Goal: Information Seeking & Learning: Learn about a topic

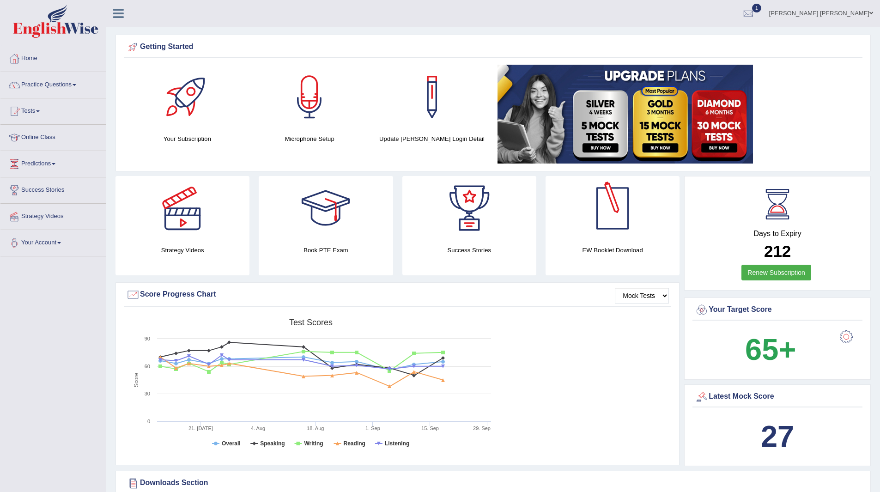
click at [761, 4] on span "1" at bounding box center [756, 8] width 9 height 9
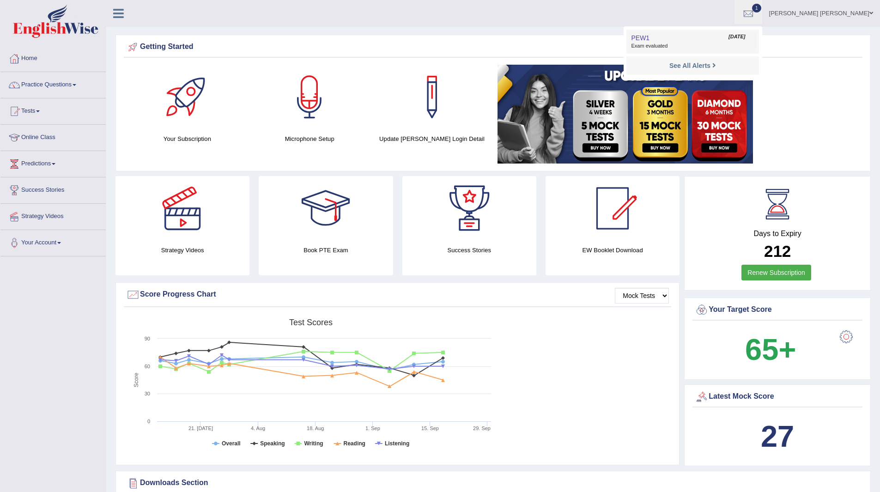
click at [692, 44] on span "Exam evaluated" at bounding box center [692, 46] width 123 height 7
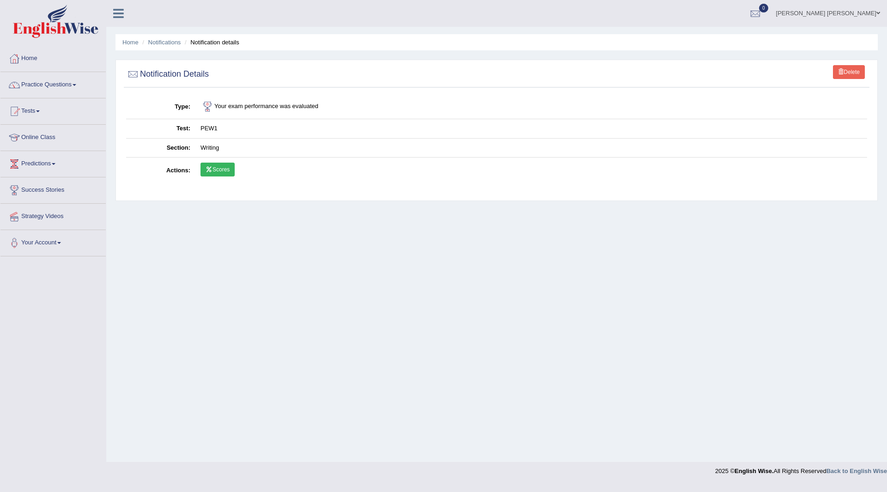
click at [37, 85] on link "Practice Questions" at bounding box center [52, 83] width 105 height 23
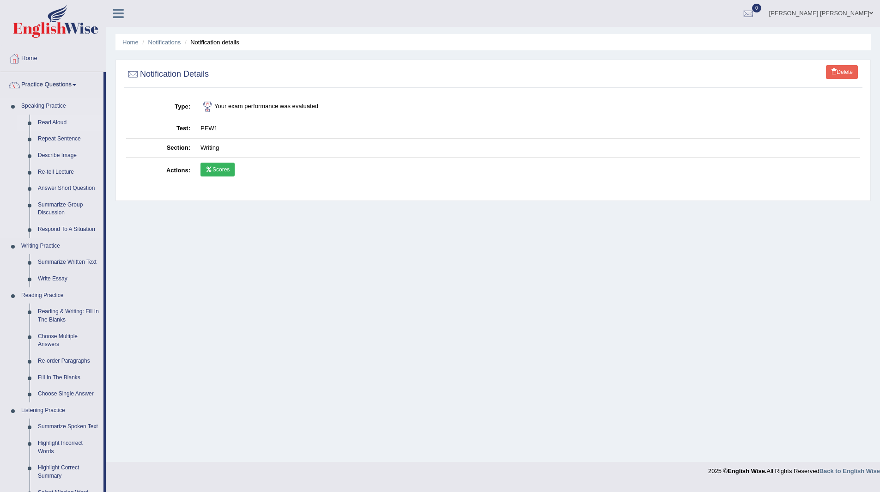
click at [51, 124] on link "Read Aloud" at bounding box center [69, 123] width 70 height 17
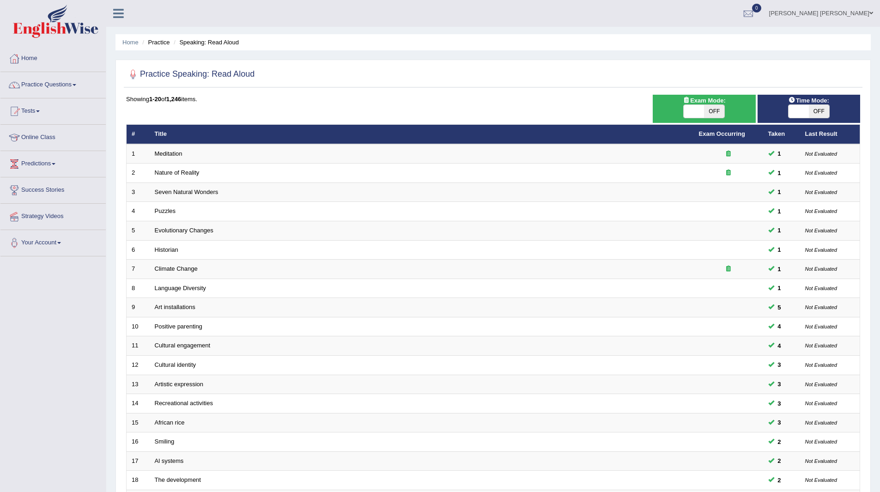
click at [817, 110] on span "OFF" at bounding box center [819, 111] width 20 height 13
checkbox input "true"
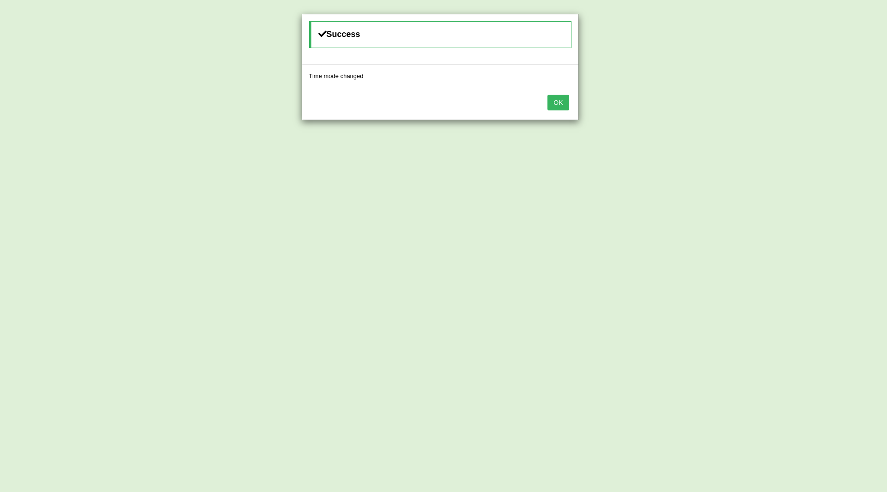
click at [561, 99] on button "OK" at bounding box center [558, 103] width 21 height 16
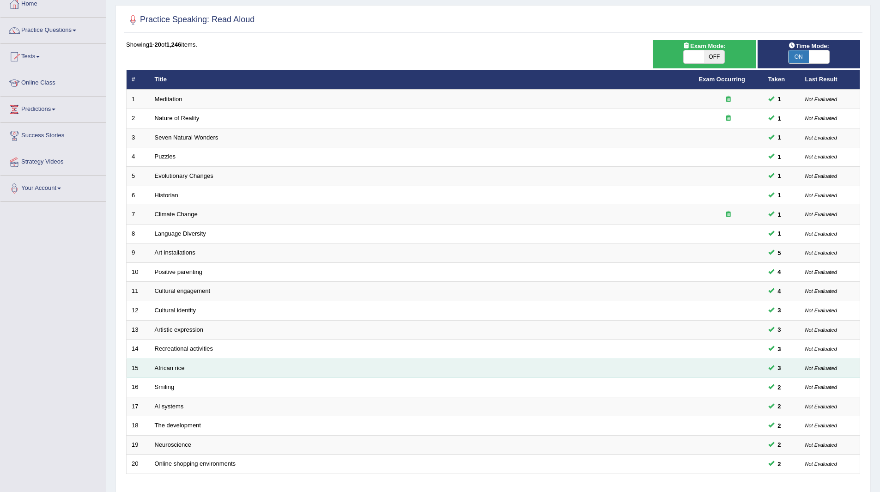
scroll to position [120, 0]
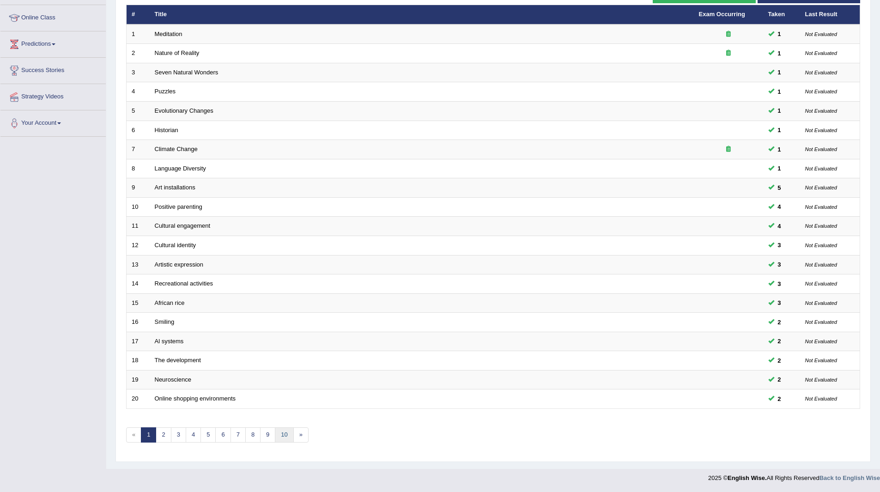
click link "10"
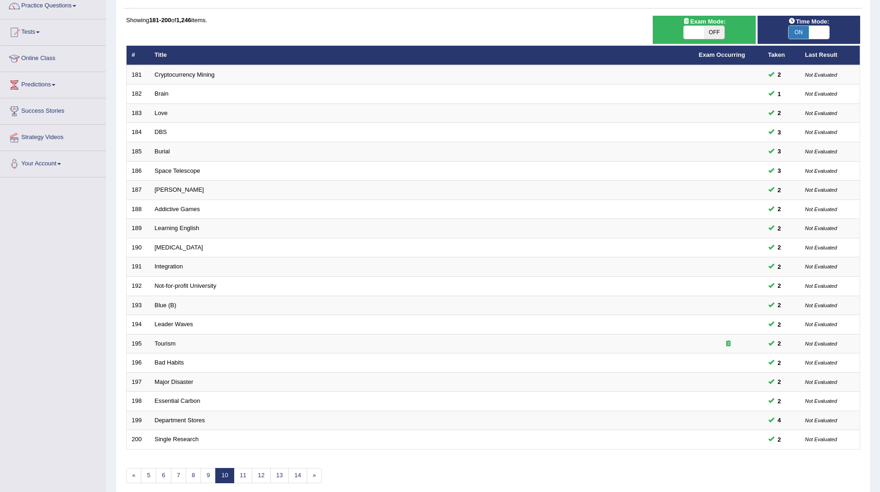
scroll to position [120, 0]
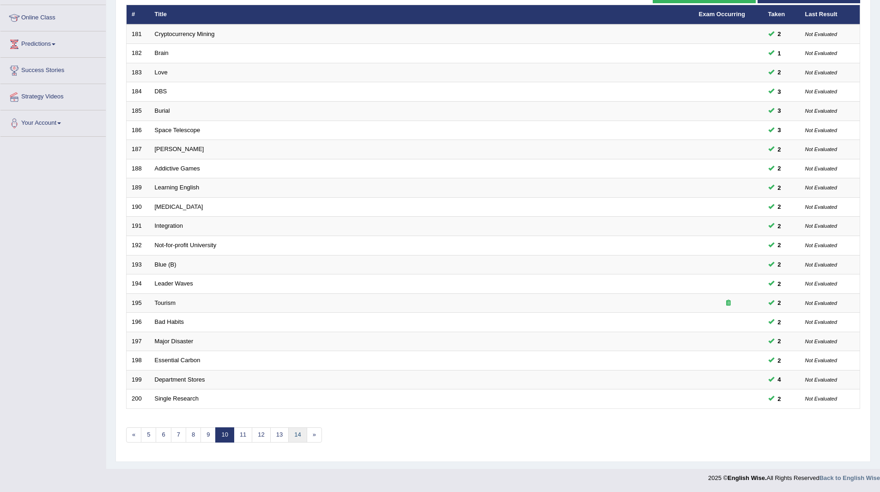
click at [298, 431] on link "14" at bounding box center [297, 434] width 18 height 15
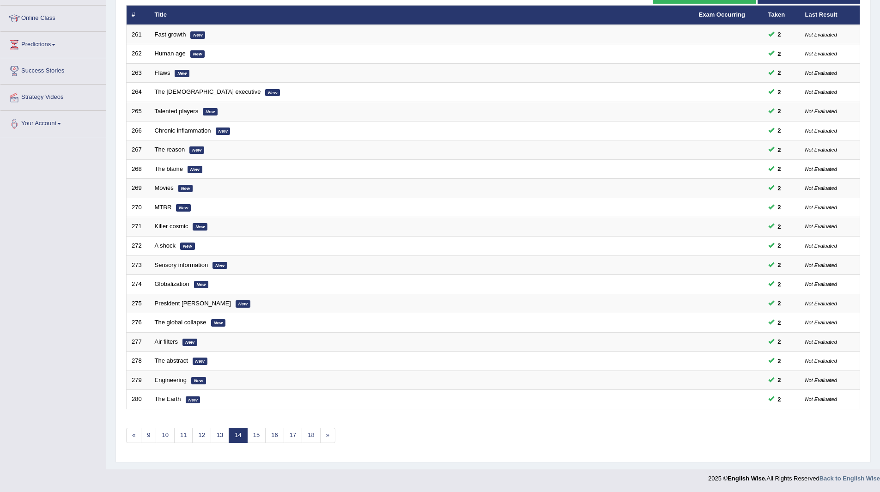
scroll to position [120, 0]
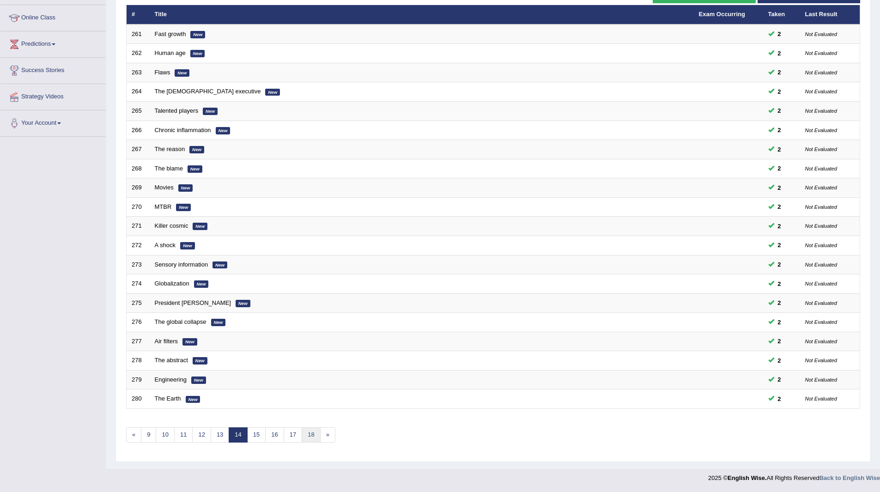
click at [312, 429] on link "18" at bounding box center [311, 434] width 18 height 15
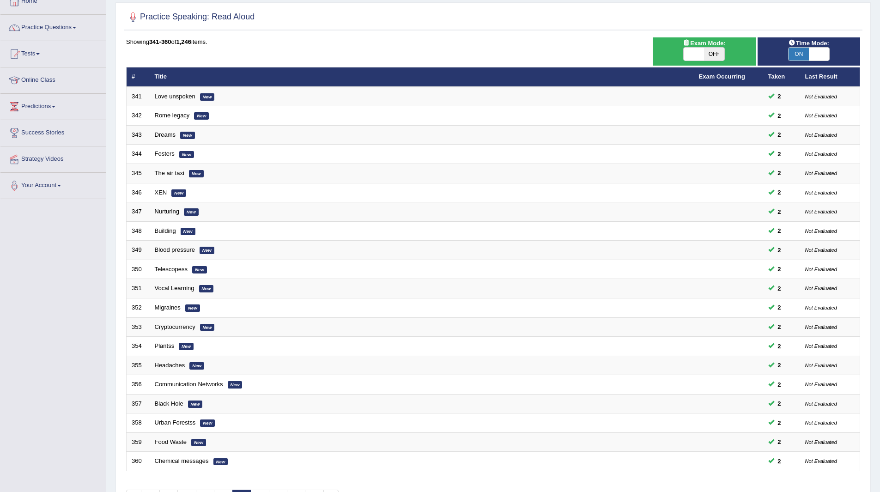
scroll to position [120, 0]
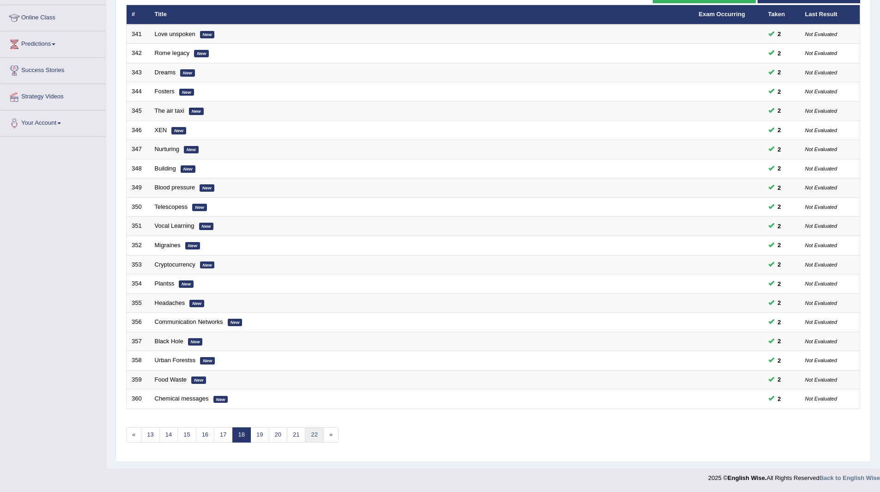
click at [316, 434] on link "22" at bounding box center [314, 434] width 18 height 15
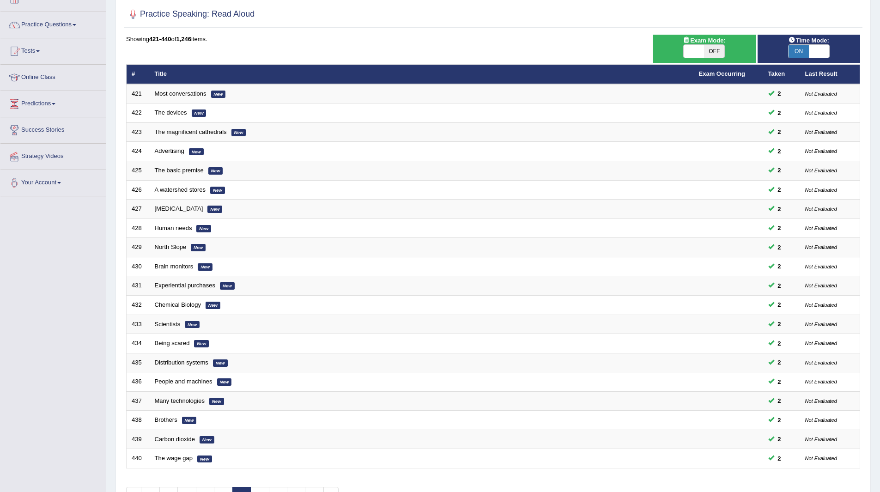
scroll to position [120, 0]
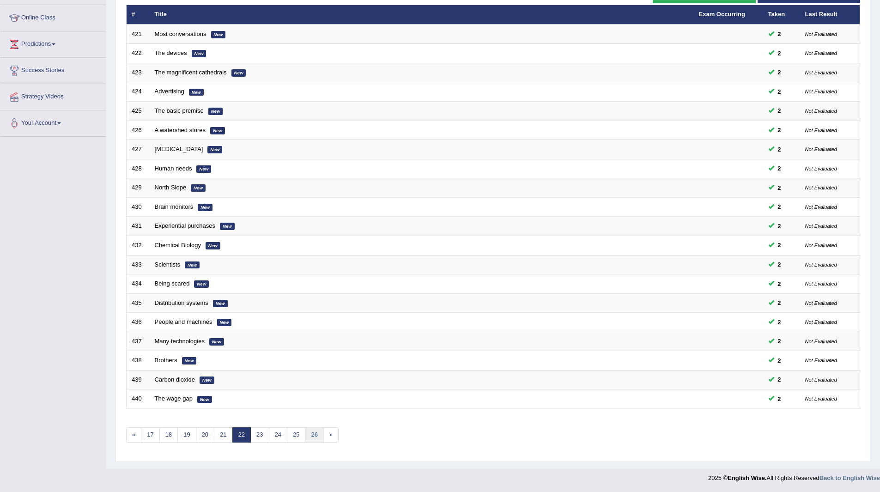
drag, startPoint x: 0, startPoint y: 0, endPoint x: 316, endPoint y: 434, distance: 536.5
click at [316, 434] on link "26" at bounding box center [314, 434] width 18 height 15
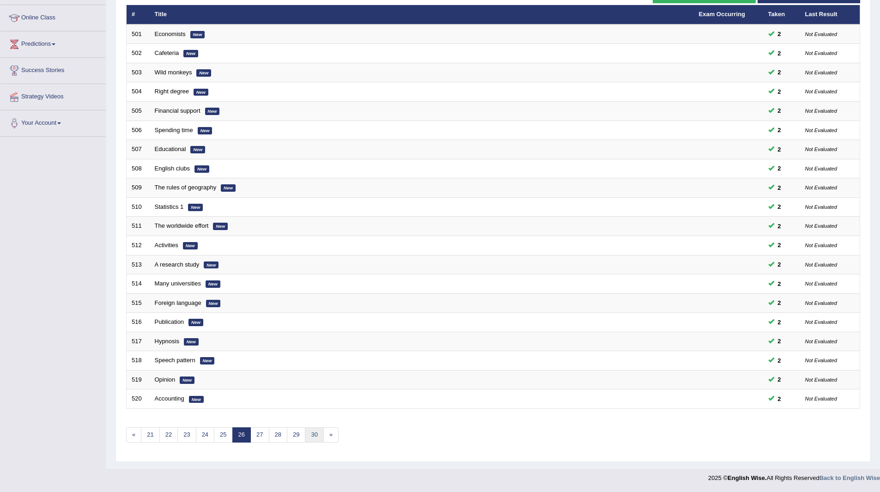
click at [316, 434] on link "30" at bounding box center [314, 434] width 18 height 15
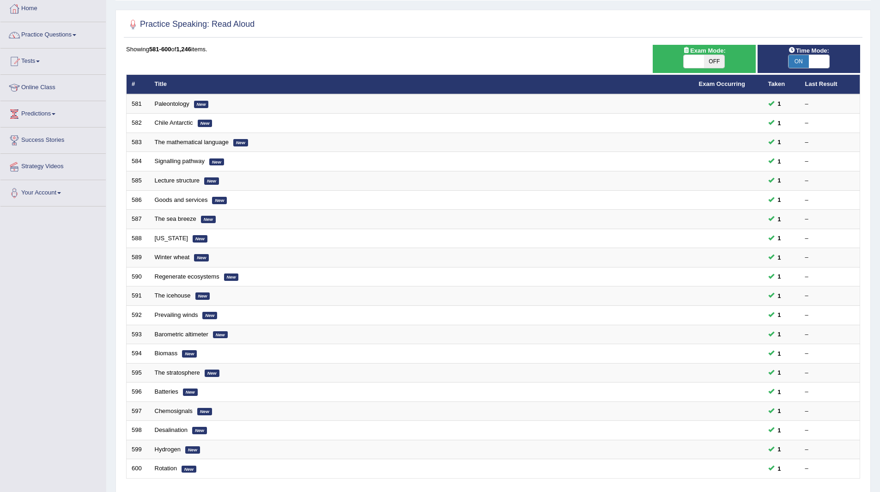
scroll to position [120, 0]
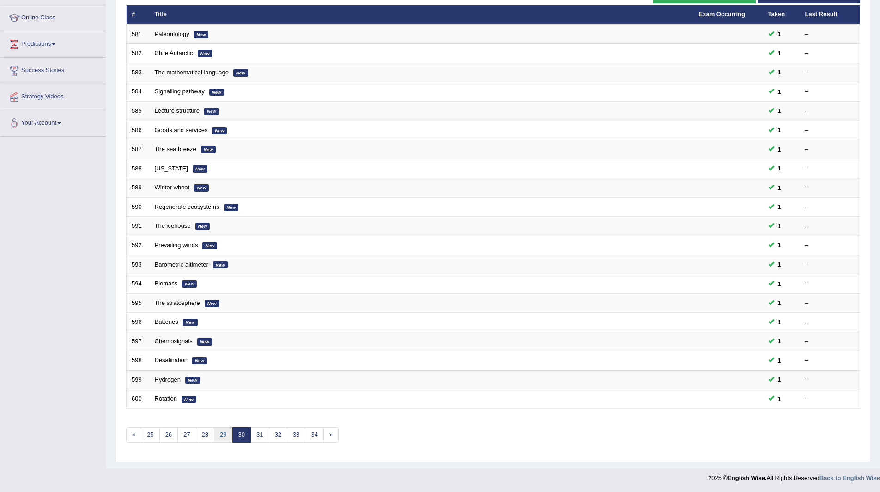
click at [221, 438] on link "29" at bounding box center [223, 434] width 18 height 15
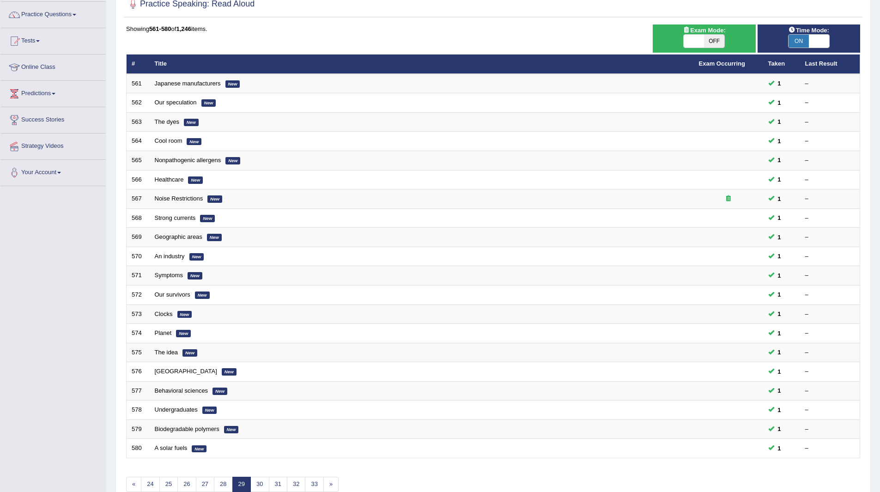
scroll to position [120, 0]
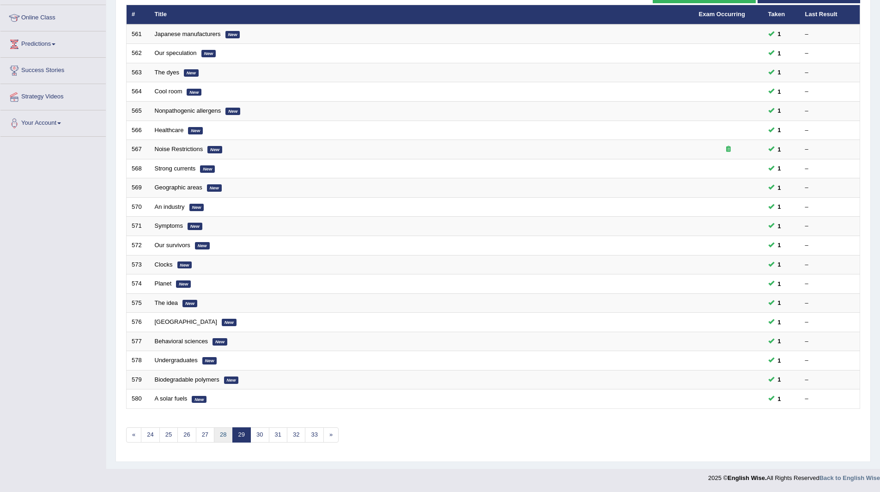
drag, startPoint x: 0, startPoint y: 0, endPoint x: 221, endPoint y: 438, distance: 490.7
click at [221, 438] on link "28" at bounding box center [223, 434] width 18 height 15
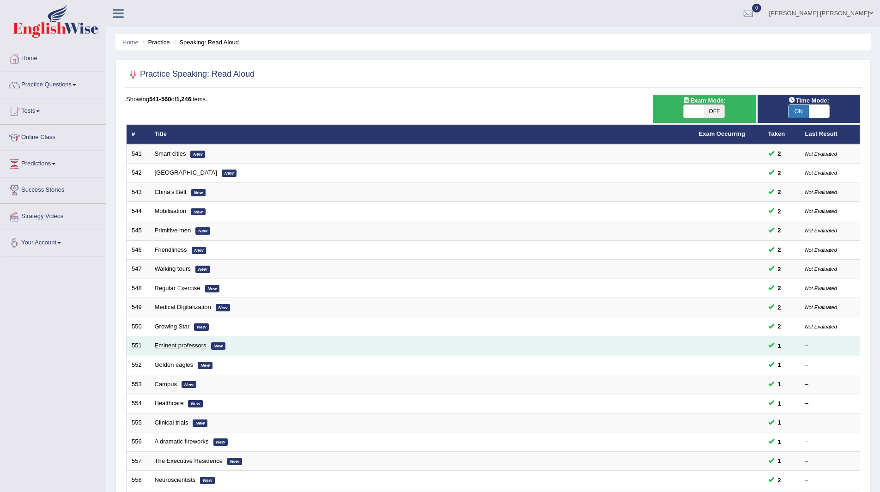
click at [174, 347] on link "Eminent professors" at bounding box center [181, 345] width 52 height 7
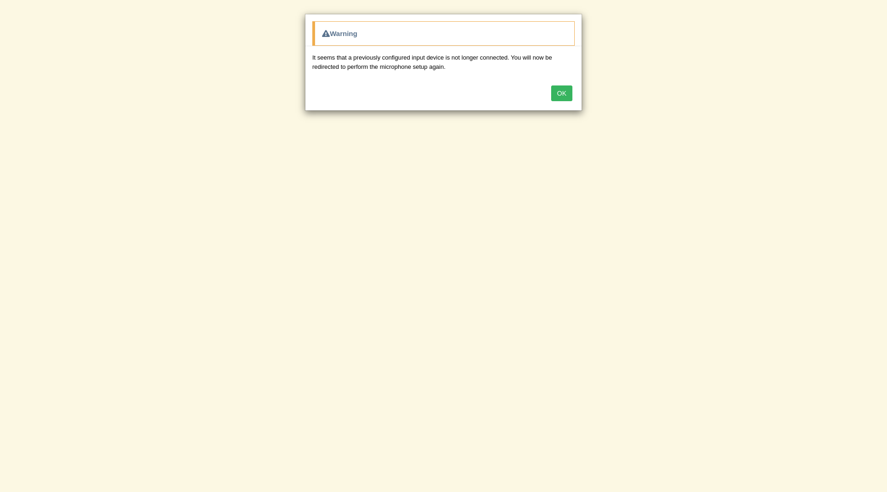
click at [570, 92] on button "OK" at bounding box center [561, 93] width 21 height 16
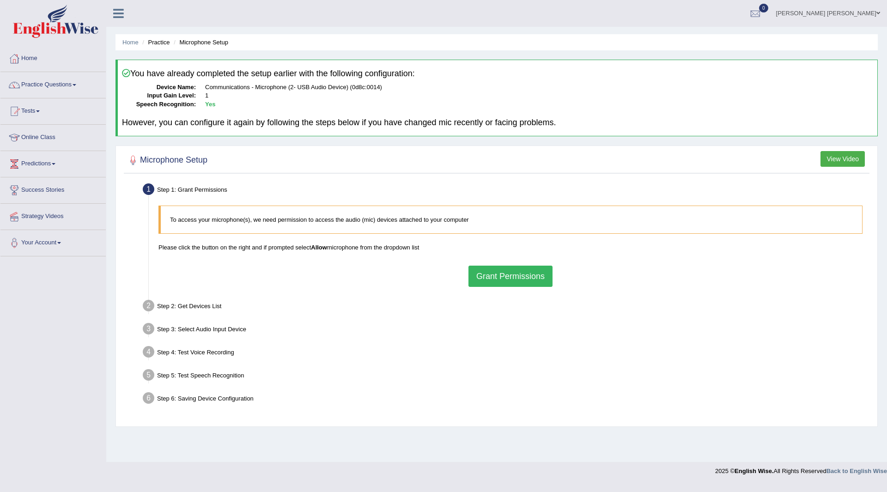
click at [515, 274] on button "Grant Permissions" at bounding box center [511, 276] width 84 height 21
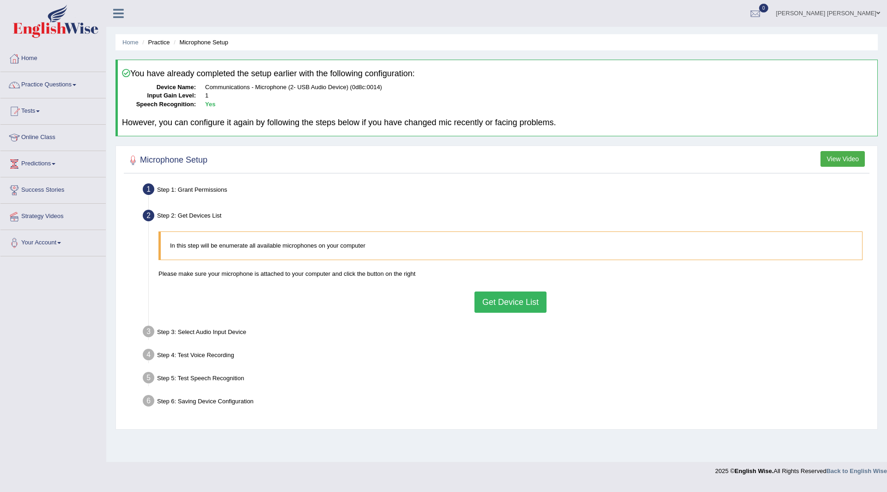
click at [509, 285] on div "In this step will be enumerate all available microphones on your computer Pleas…" at bounding box center [510, 272] width 713 height 90
click at [504, 299] on button "Get Device List" at bounding box center [511, 302] width 72 height 21
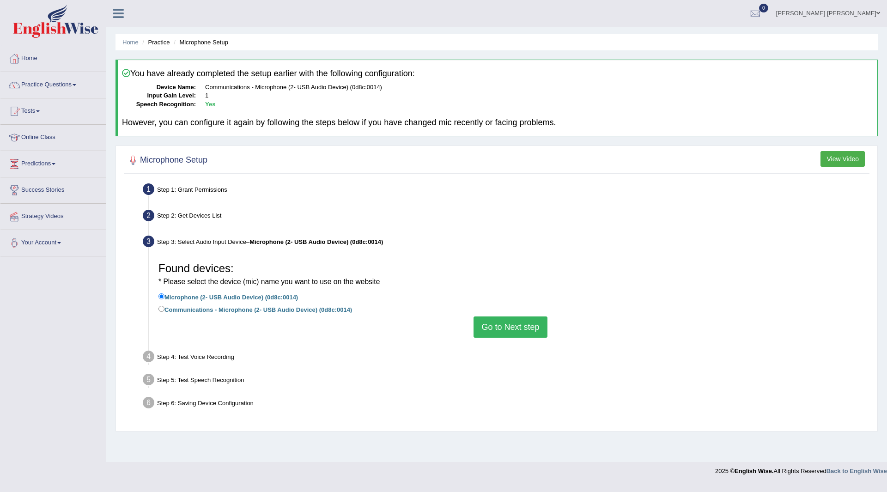
click at [506, 326] on button "Go to Next step" at bounding box center [510, 326] width 73 height 21
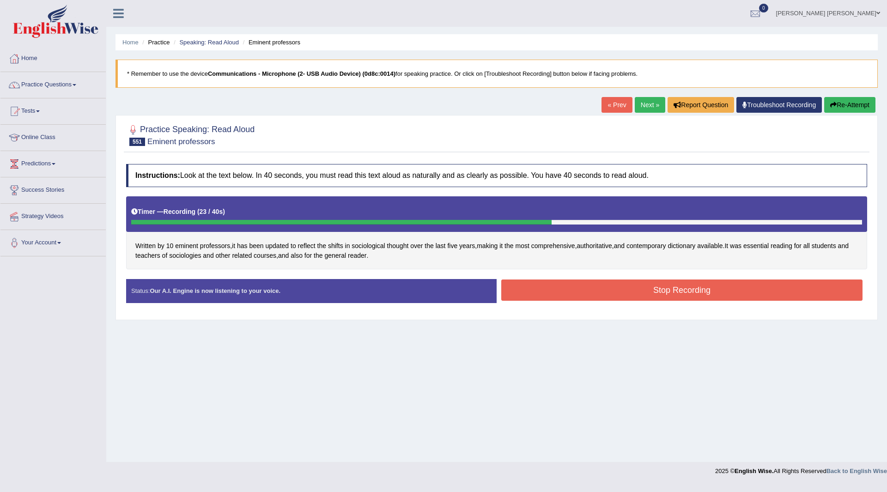
click at [843, 99] on button "Re-Attempt" at bounding box center [849, 105] width 51 height 16
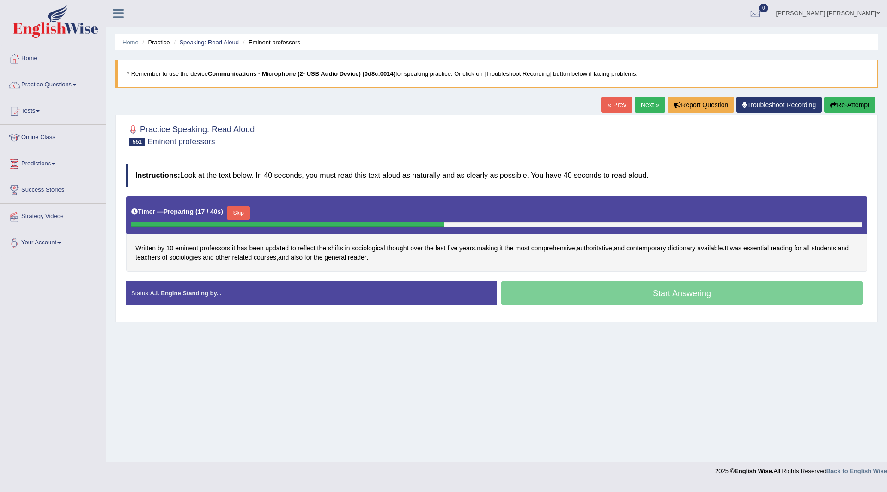
click at [241, 211] on button "Skip" at bounding box center [238, 213] width 23 height 14
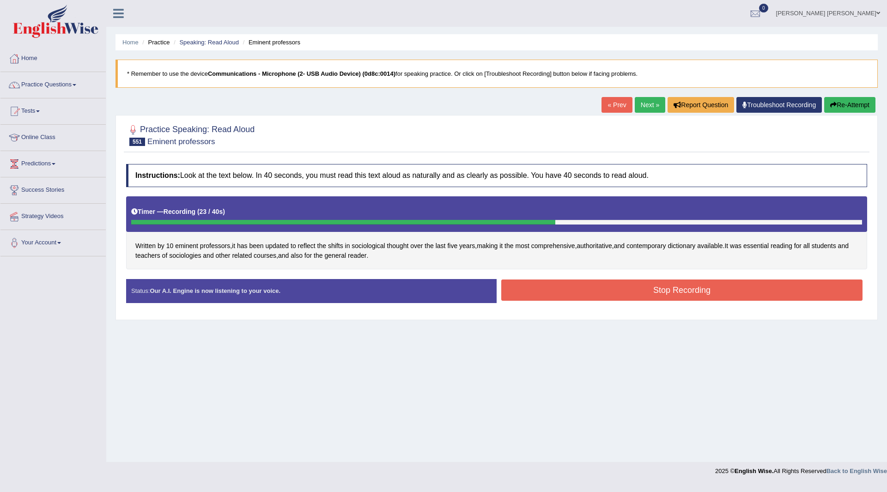
click at [545, 291] on button "Stop Recording" at bounding box center [681, 290] width 361 height 21
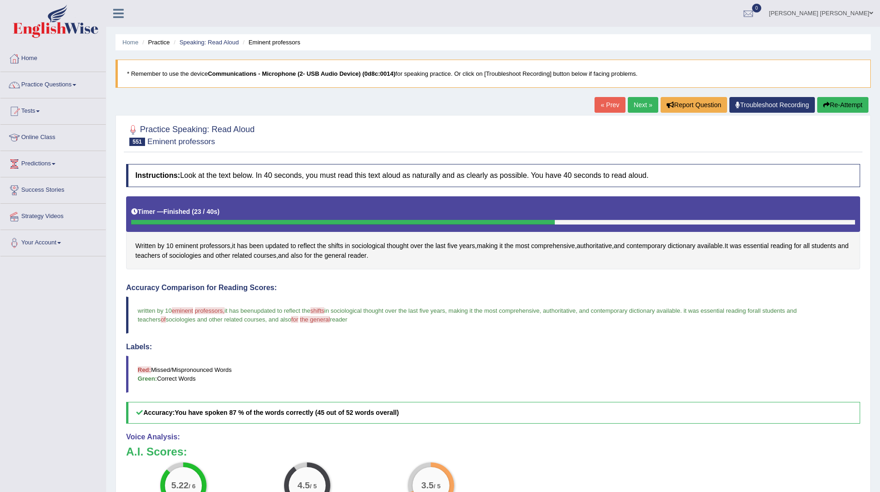
click at [633, 107] on link "Next »" at bounding box center [643, 105] width 30 height 16
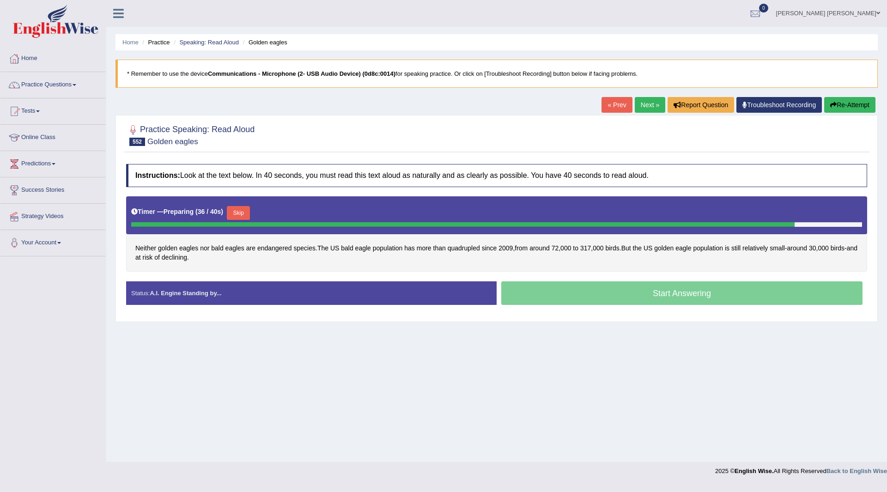
click at [243, 213] on button "Skip" at bounding box center [238, 213] width 23 height 14
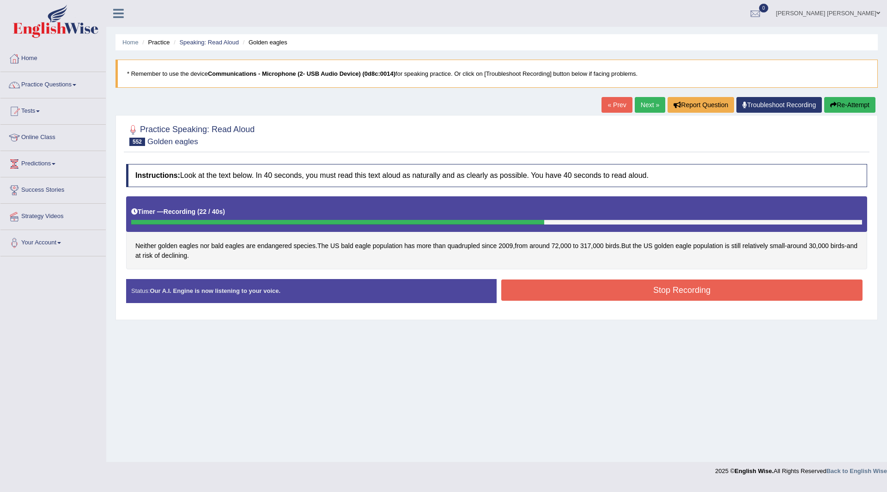
click at [543, 292] on button "Stop Recording" at bounding box center [681, 290] width 361 height 21
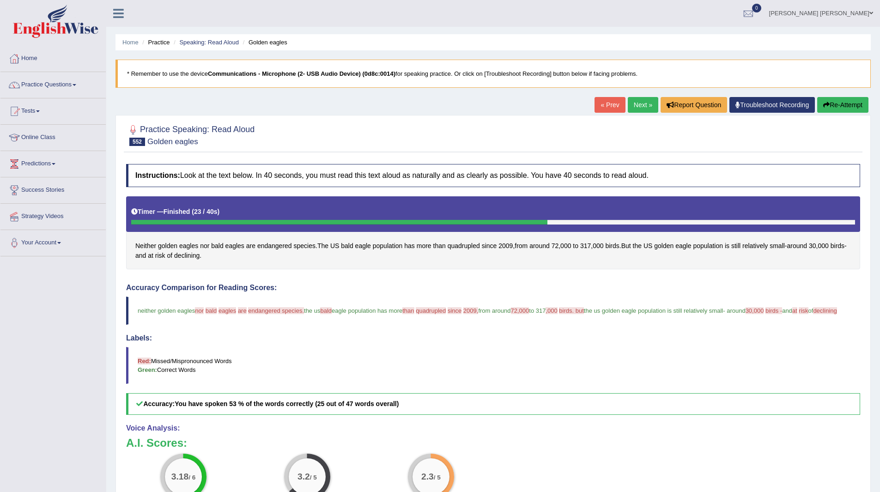
click at [632, 99] on link "Next »" at bounding box center [643, 105] width 30 height 16
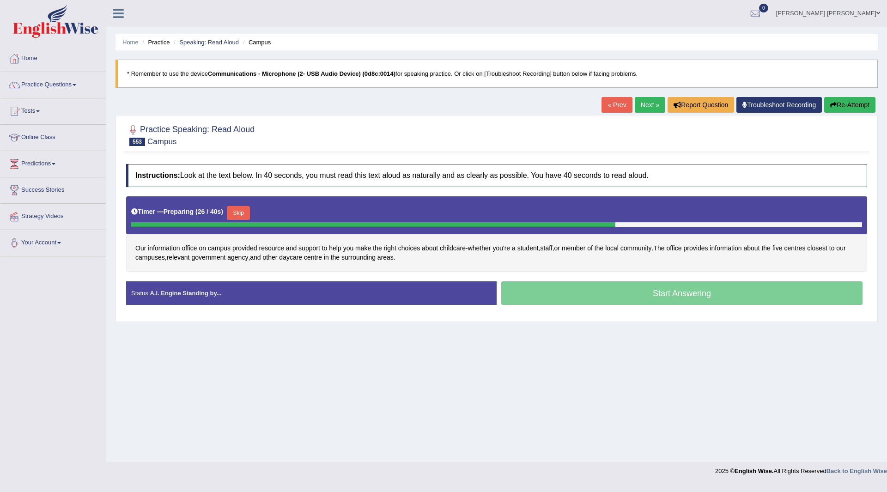
click at [243, 212] on button "Skip" at bounding box center [238, 213] width 23 height 14
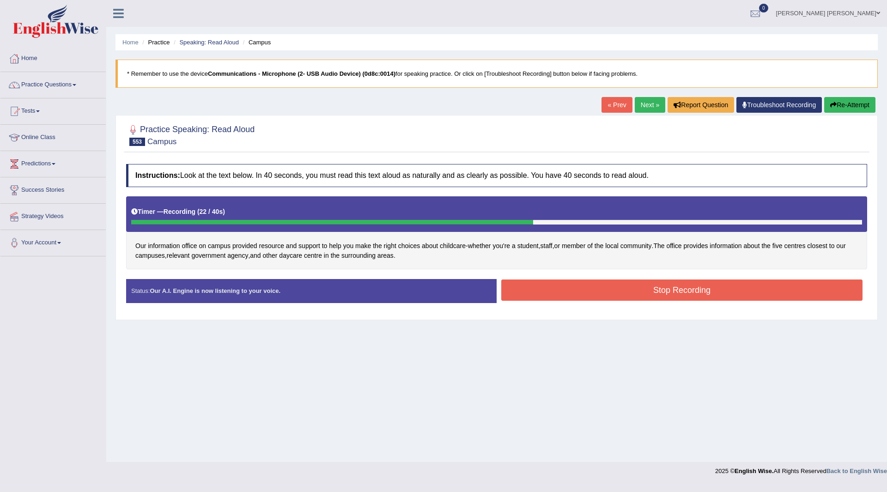
click at [543, 296] on button "Stop Recording" at bounding box center [681, 290] width 361 height 21
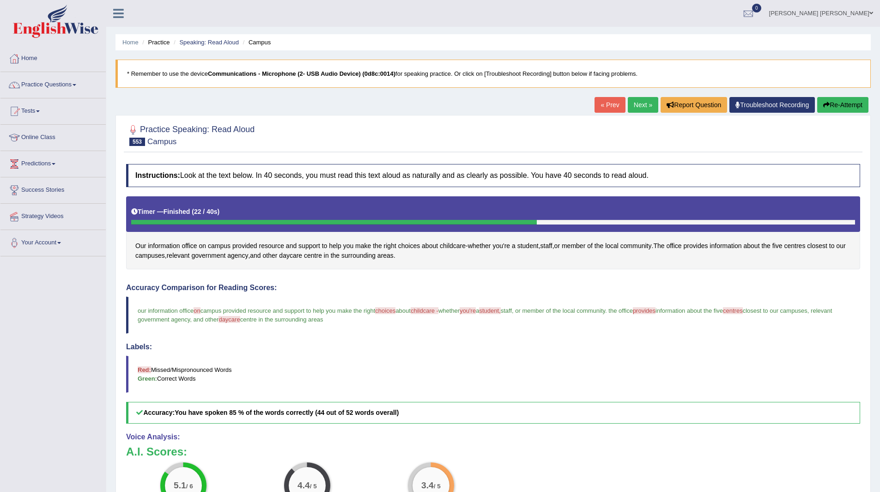
click at [630, 103] on link "Next »" at bounding box center [643, 105] width 30 height 16
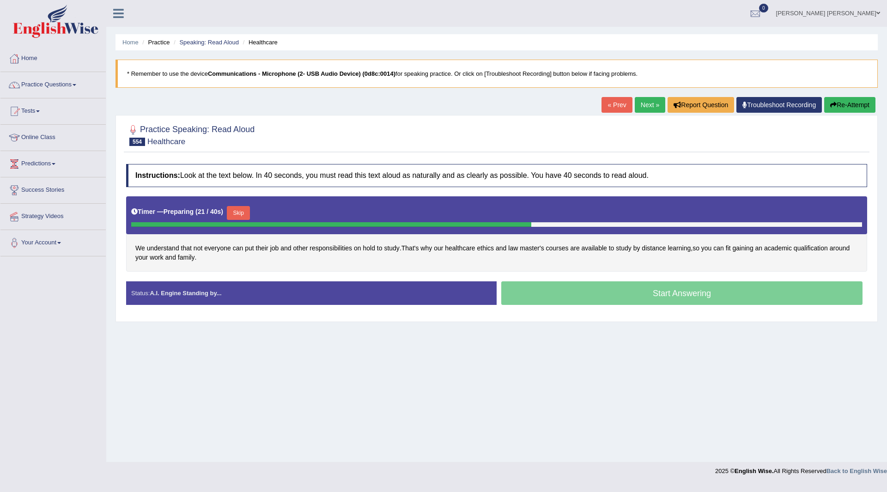
click at [245, 213] on button "Skip" at bounding box center [238, 213] width 23 height 14
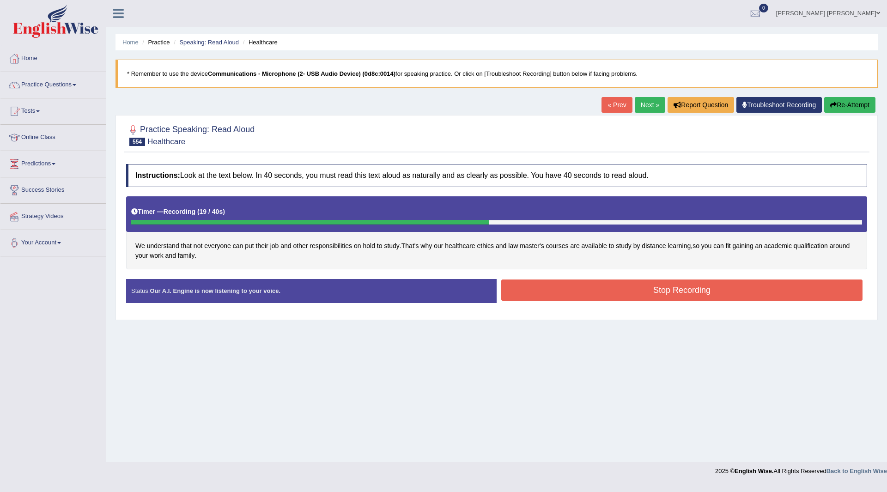
click at [554, 290] on button "Stop Recording" at bounding box center [681, 290] width 361 height 21
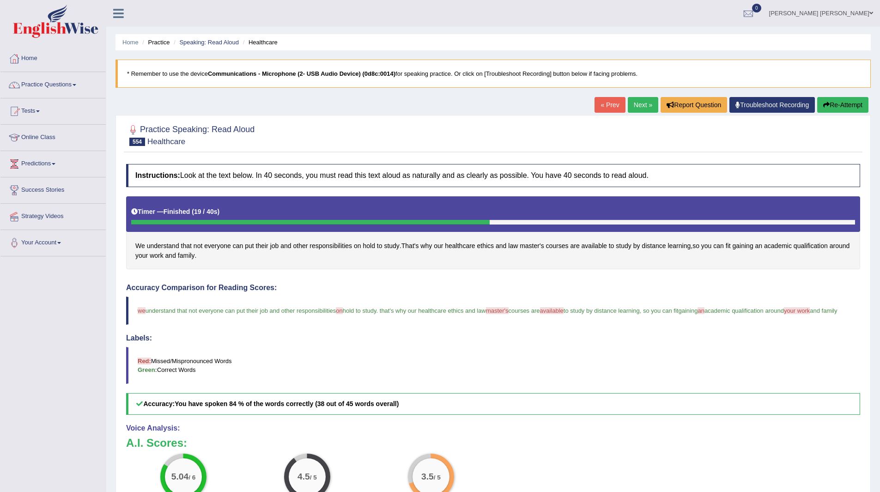
click at [639, 106] on link "Next »" at bounding box center [643, 105] width 30 height 16
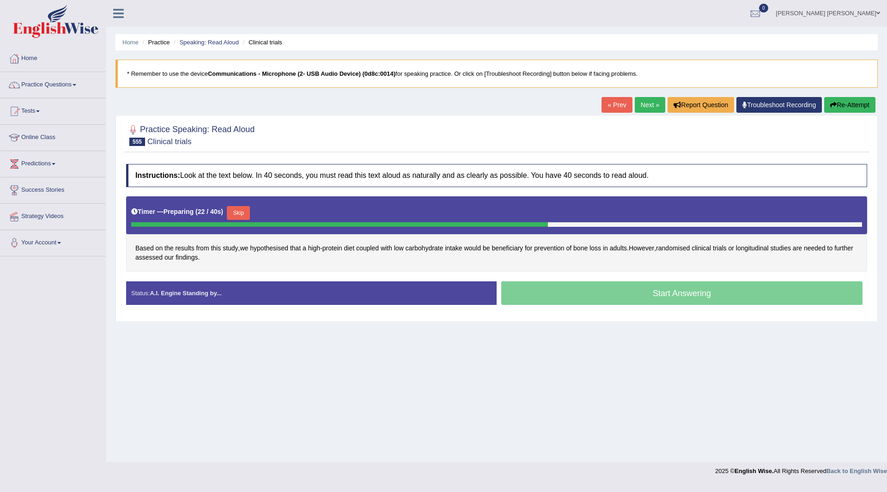
click at [246, 213] on button "Skip" at bounding box center [238, 213] width 23 height 14
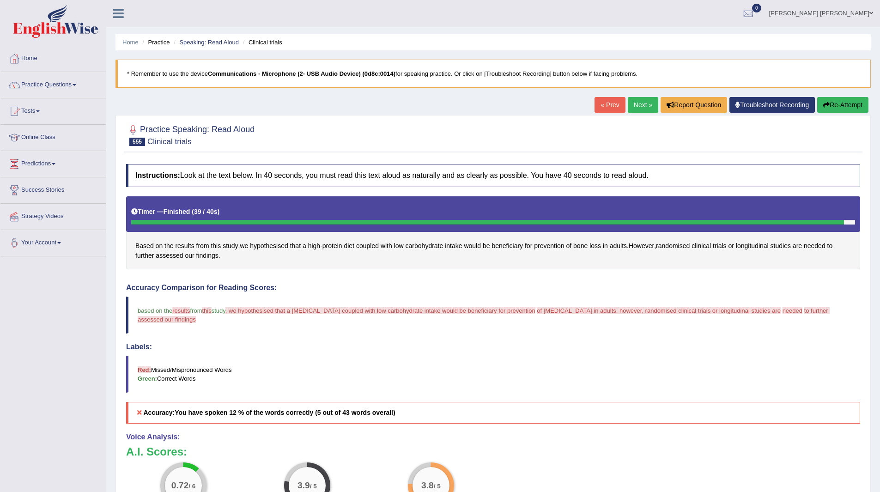
click at [841, 101] on button "Re-Attempt" at bounding box center [842, 105] width 51 height 16
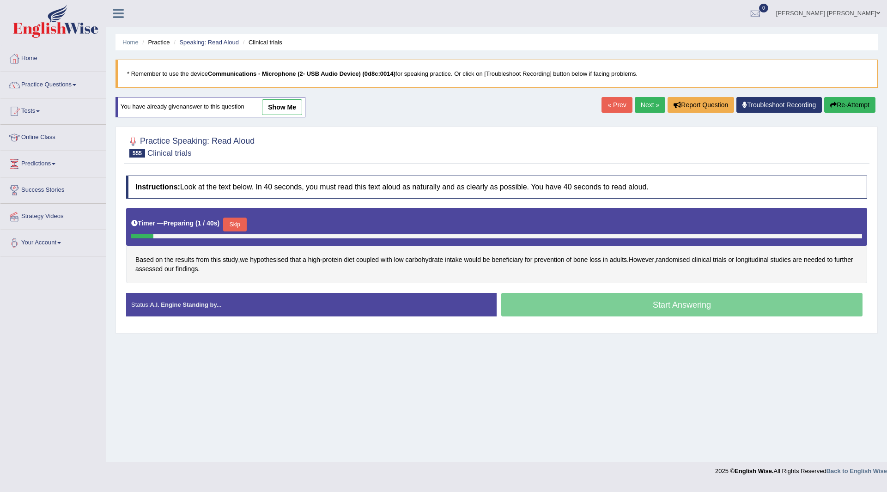
click at [237, 220] on button "Skip" at bounding box center [234, 225] width 23 height 14
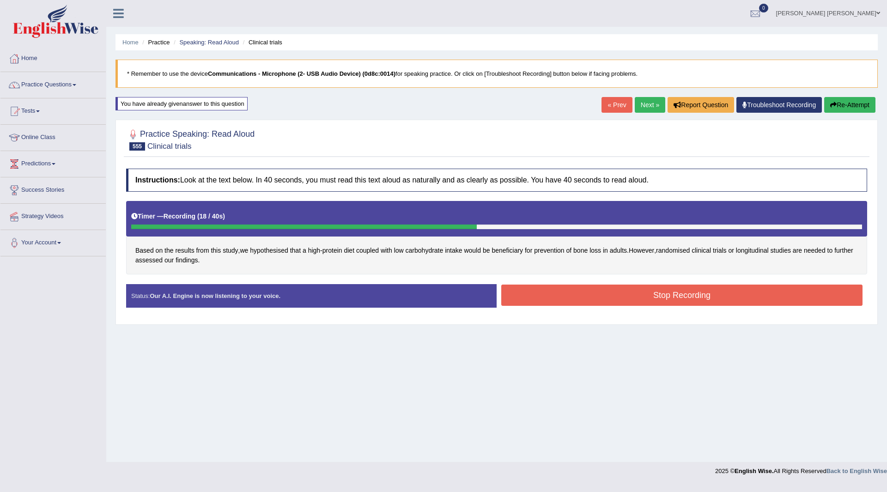
click at [578, 291] on button "Stop Recording" at bounding box center [681, 295] width 361 height 21
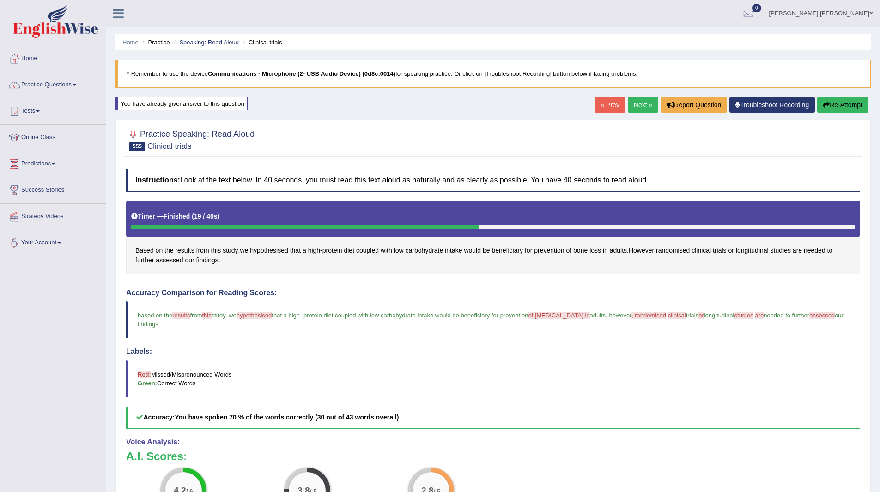
click at [634, 107] on link "Next »" at bounding box center [643, 105] width 30 height 16
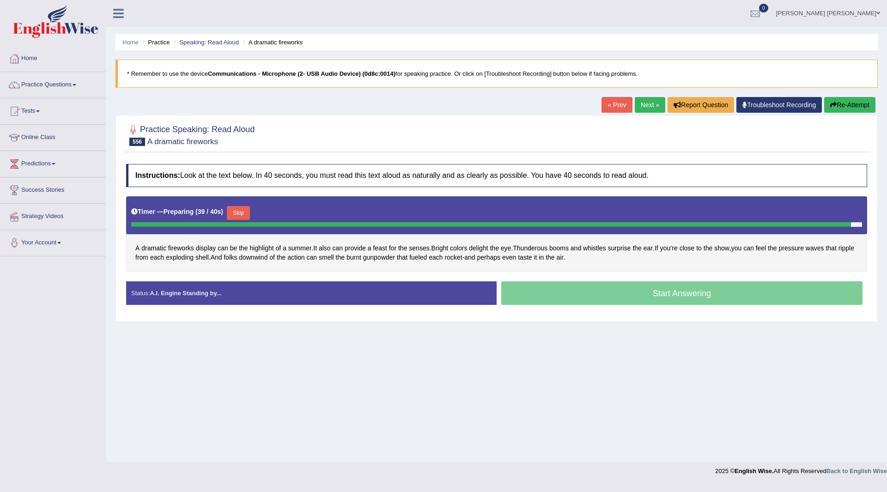
click at [240, 209] on button "Skip" at bounding box center [238, 213] width 23 height 14
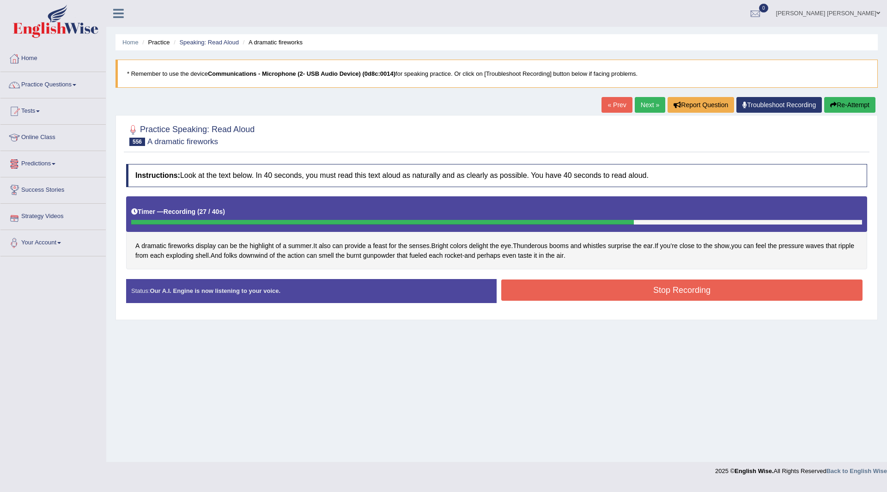
click at [570, 286] on button "Stop Recording" at bounding box center [681, 290] width 361 height 21
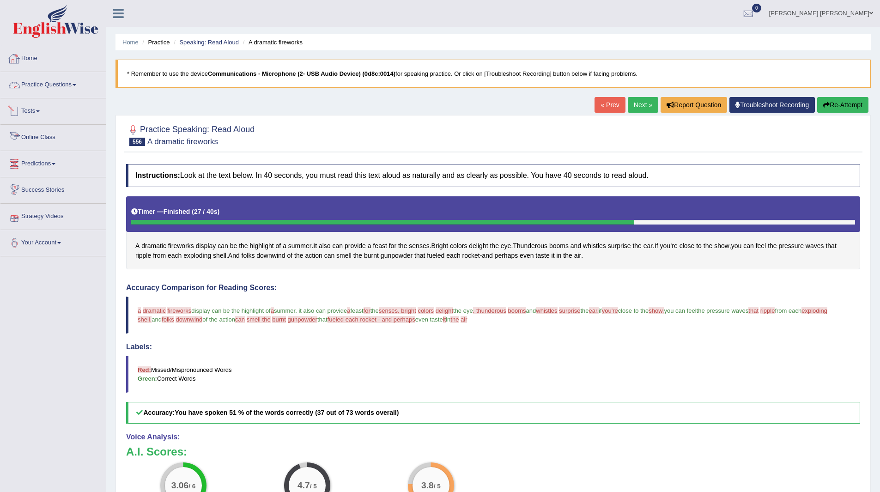
click at [41, 86] on link "Practice Questions" at bounding box center [52, 83] width 105 height 23
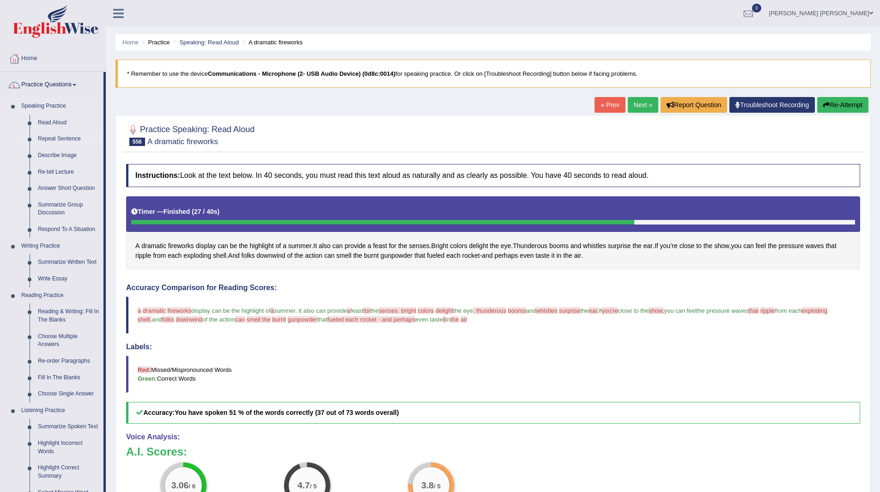
click at [55, 137] on link "Repeat Sentence" at bounding box center [69, 139] width 70 height 17
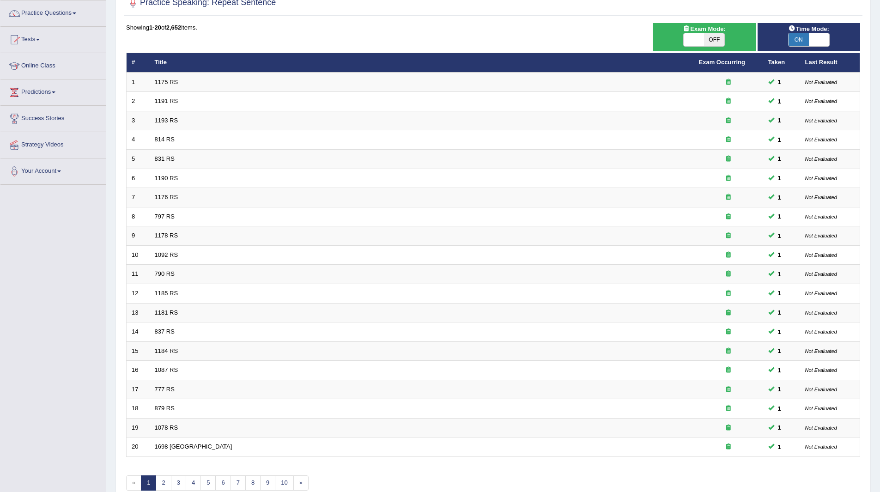
scroll to position [120, 0]
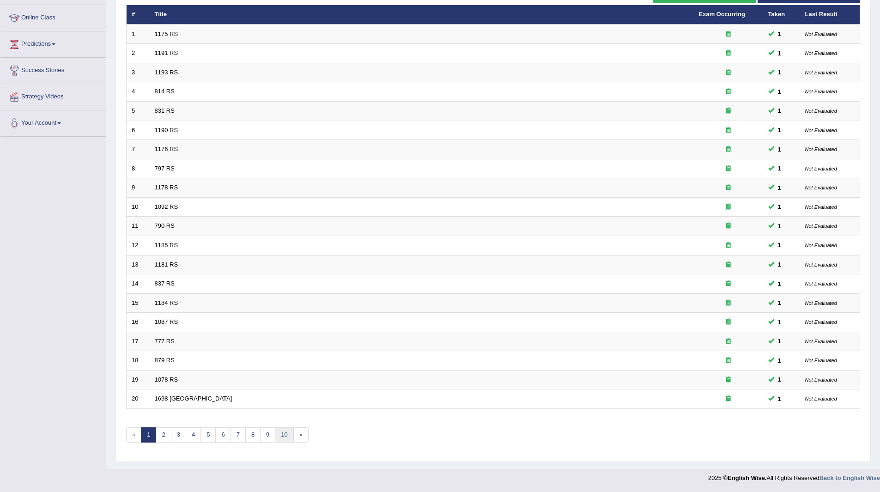
click at [285, 436] on link "10" at bounding box center [284, 434] width 18 height 15
click at [300, 435] on link "14" at bounding box center [297, 434] width 18 height 15
click at [312, 433] on link "18" at bounding box center [311, 434] width 18 height 15
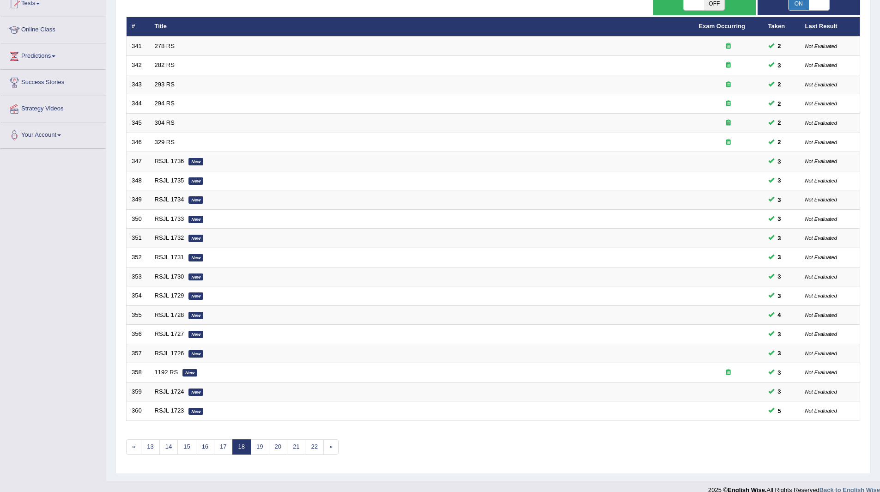
scroll to position [120, 0]
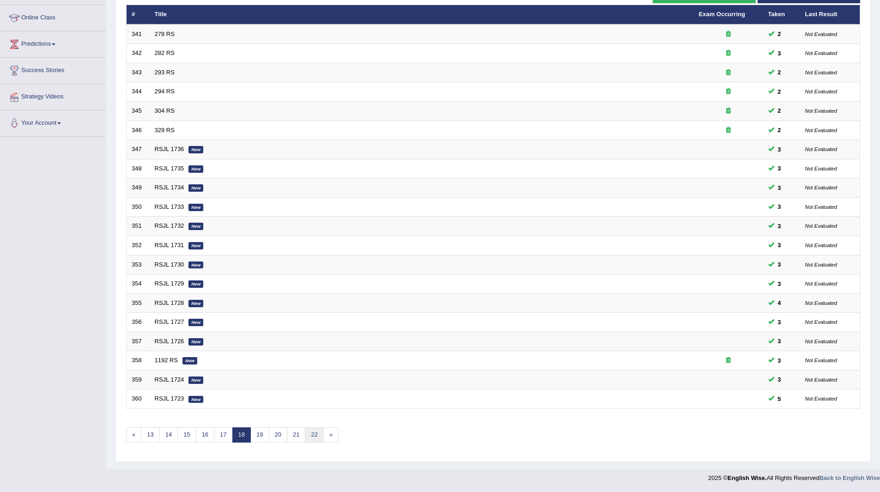
click at [312, 433] on link "22" at bounding box center [314, 434] width 18 height 15
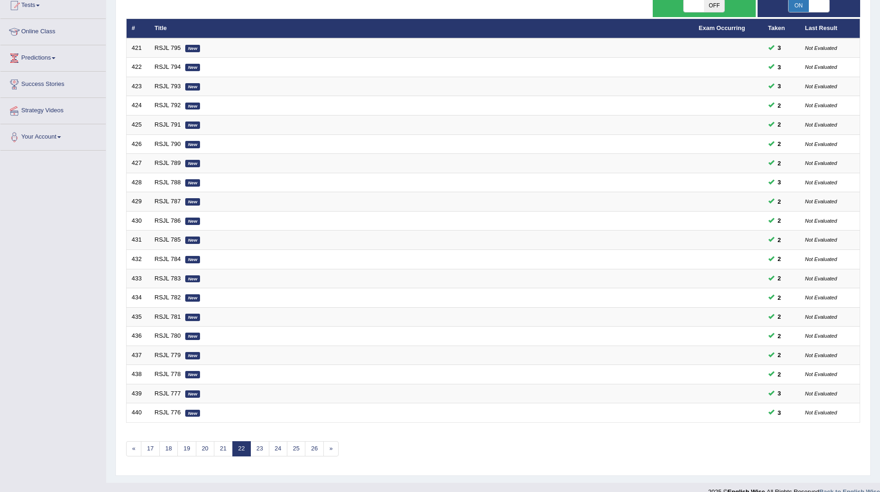
scroll to position [120, 0]
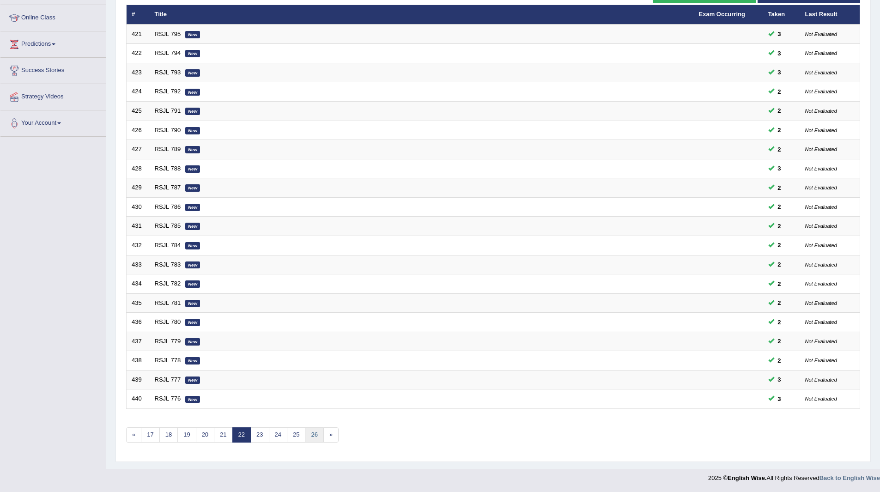
click at [318, 435] on link "26" at bounding box center [314, 434] width 18 height 15
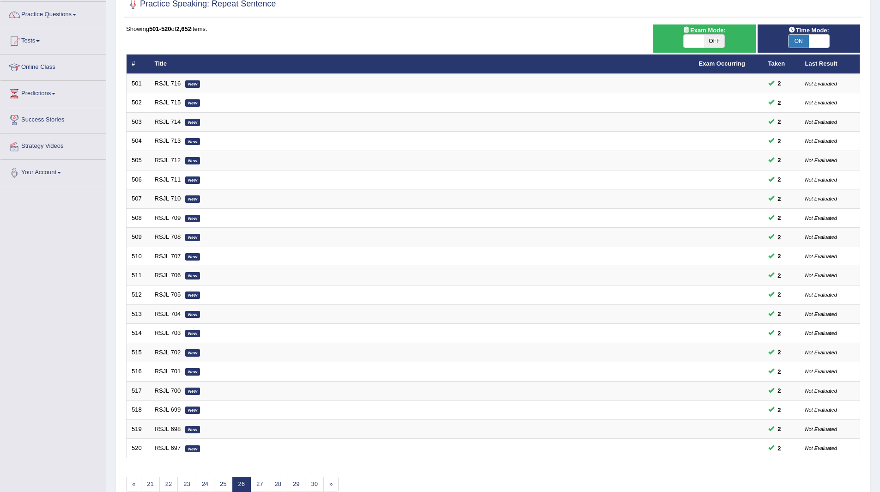
scroll to position [120, 0]
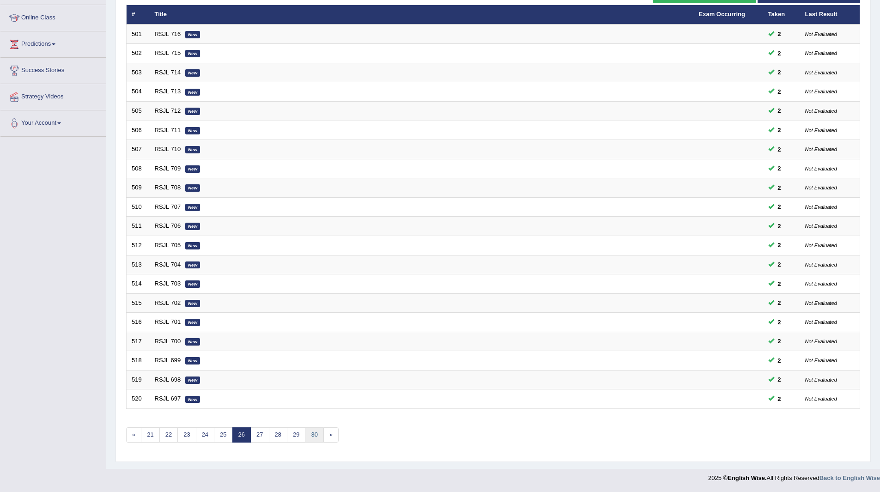
click at [318, 437] on link "30" at bounding box center [314, 434] width 18 height 15
click at [318, 437] on link "34" at bounding box center [314, 434] width 18 height 15
click at [318, 437] on link "38" at bounding box center [314, 434] width 18 height 15
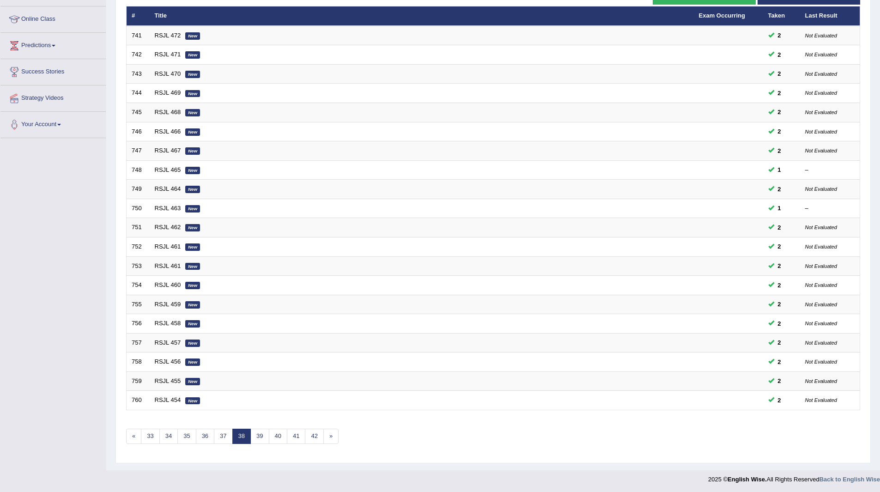
scroll to position [120, 0]
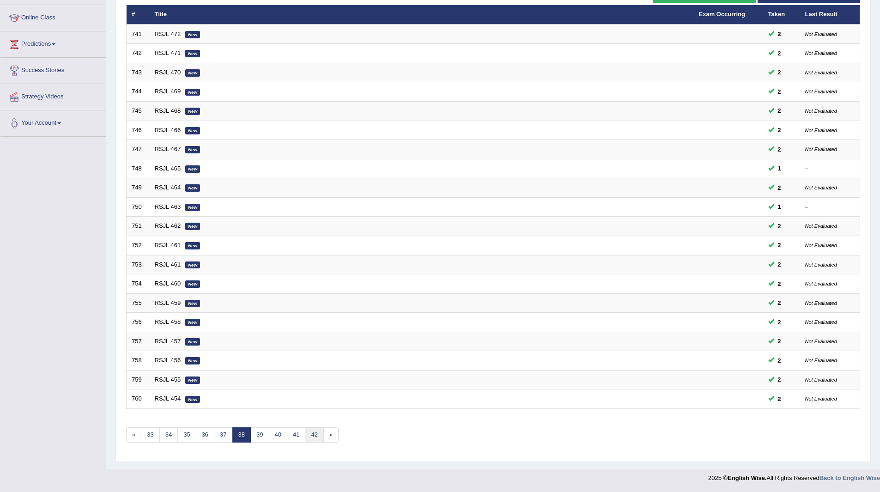
click at [318, 437] on link "42" at bounding box center [314, 434] width 18 height 15
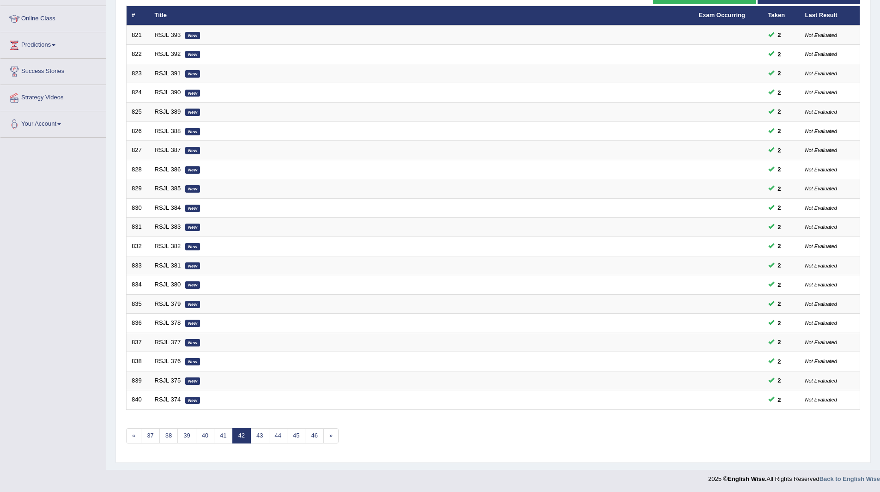
scroll to position [120, 0]
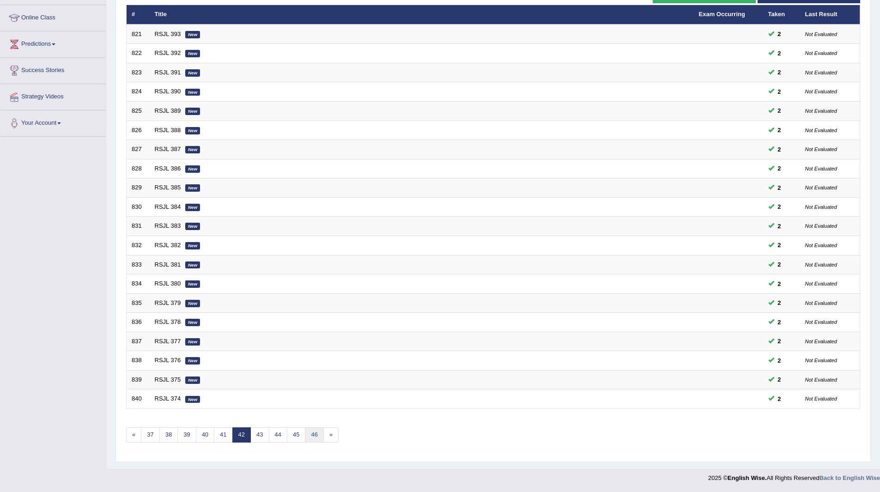
click at [318, 437] on link "46" at bounding box center [314, 434] width 18 height 15
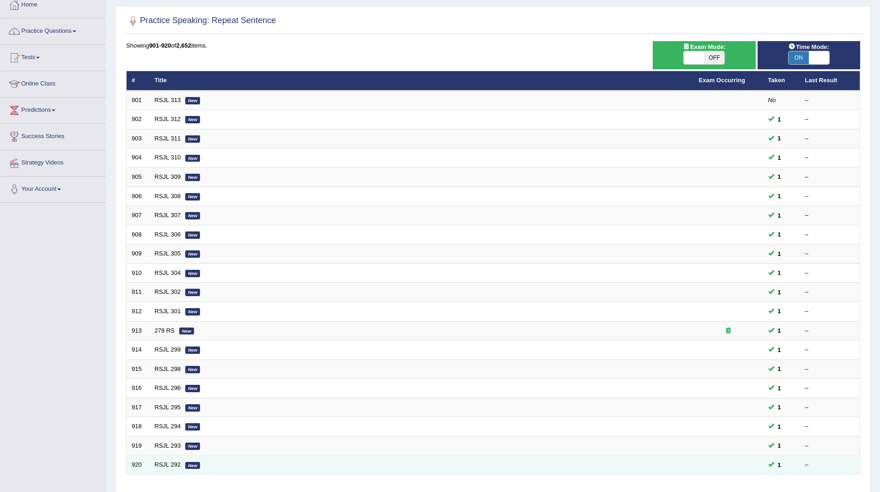
scroll to position [120, 0]
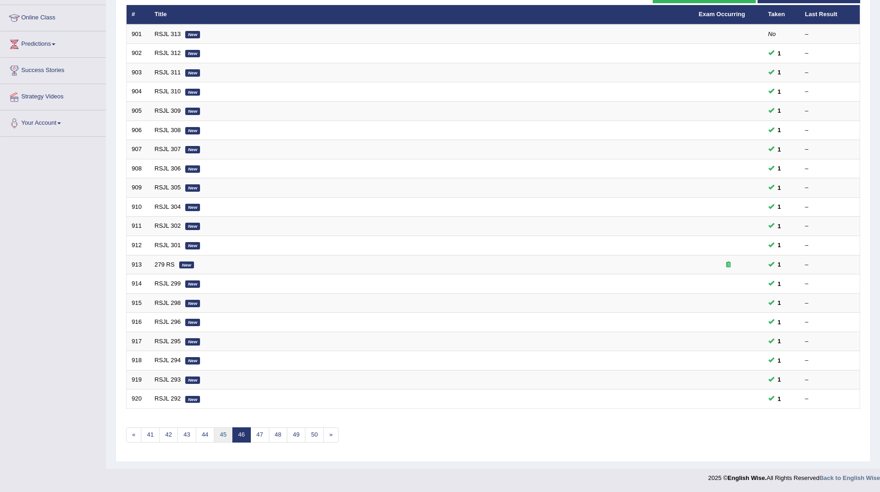
click at [226, 437] on link "45" at bounding box center [223, 434] width 18 height 15
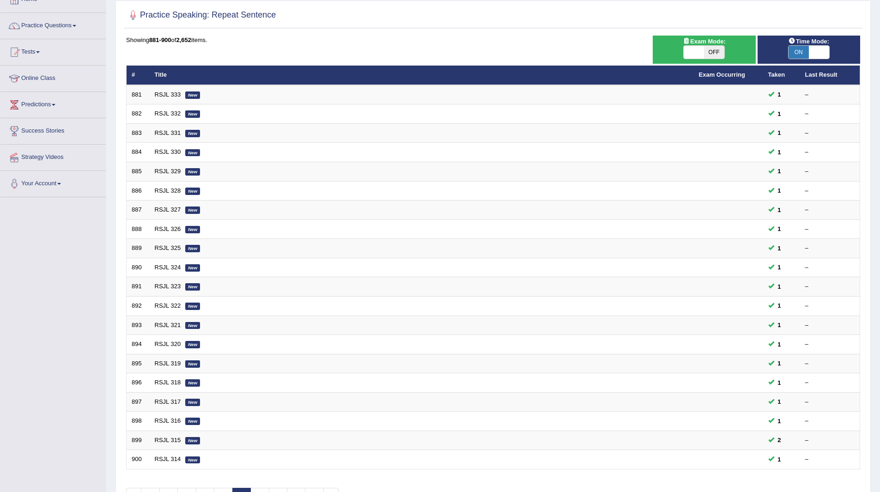
scroll to position [120, 0]
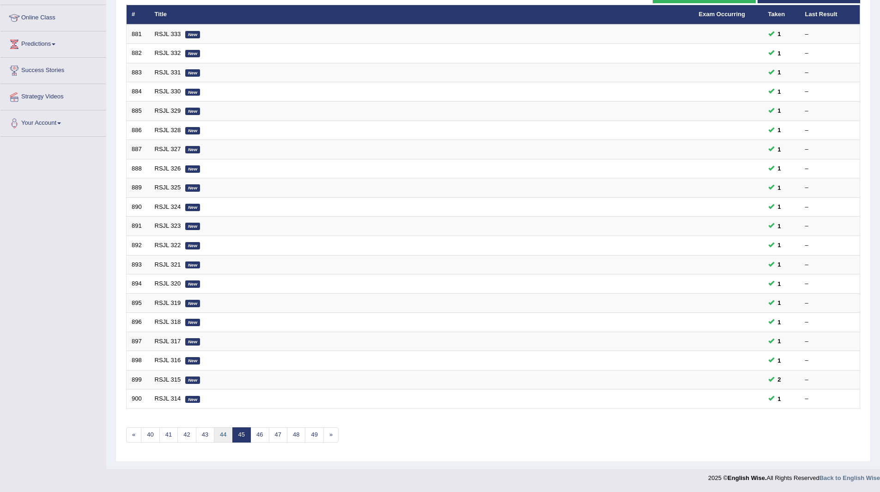
click at [226, 437] on link "44" at bounding box center [223, 434] width 18 height 15
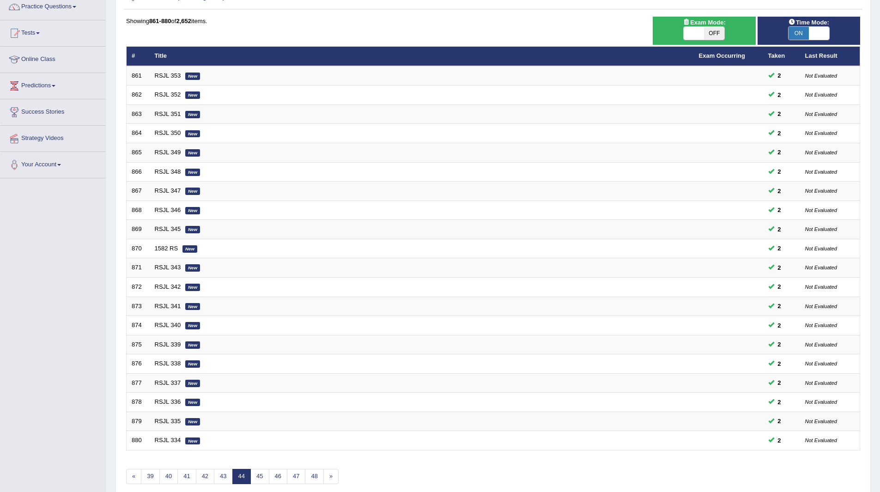
scroll to position [120, 0]
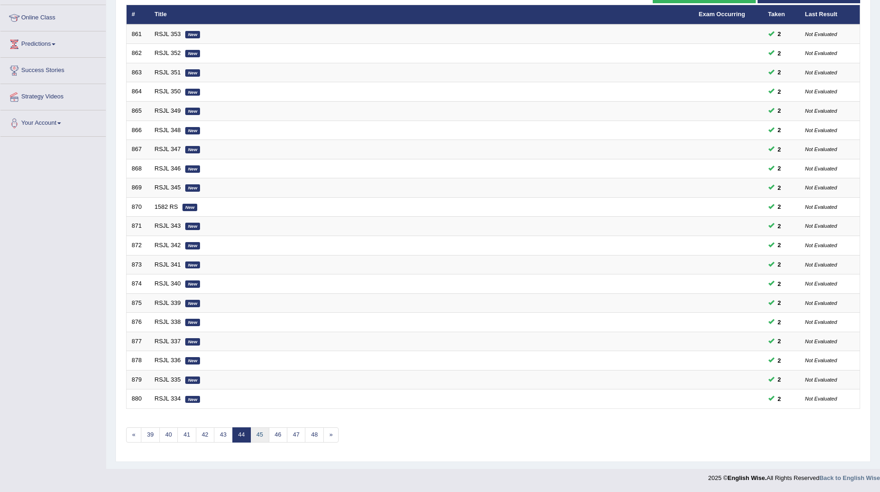
click at [259, 438] on link "45" at bounding box center [259, 434] width 18 height 15
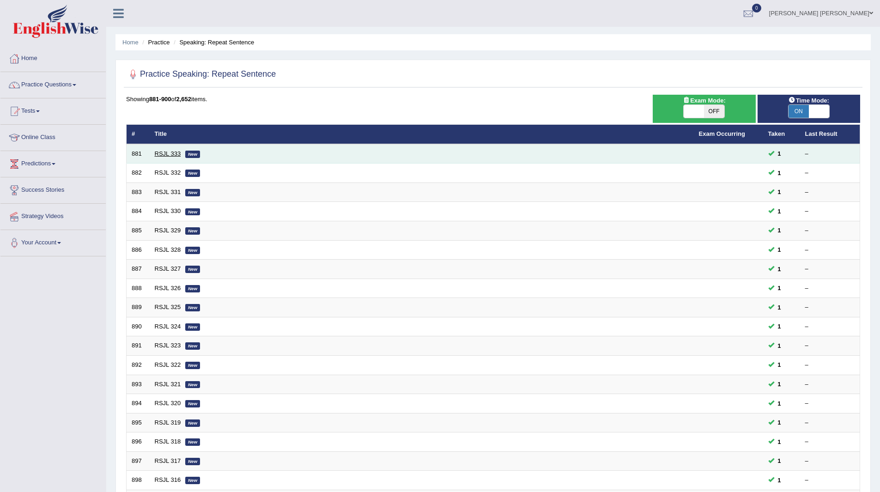
click at [167, 155] on link "RSJL 333" at bounding box center [168, 153] width 26 height 7
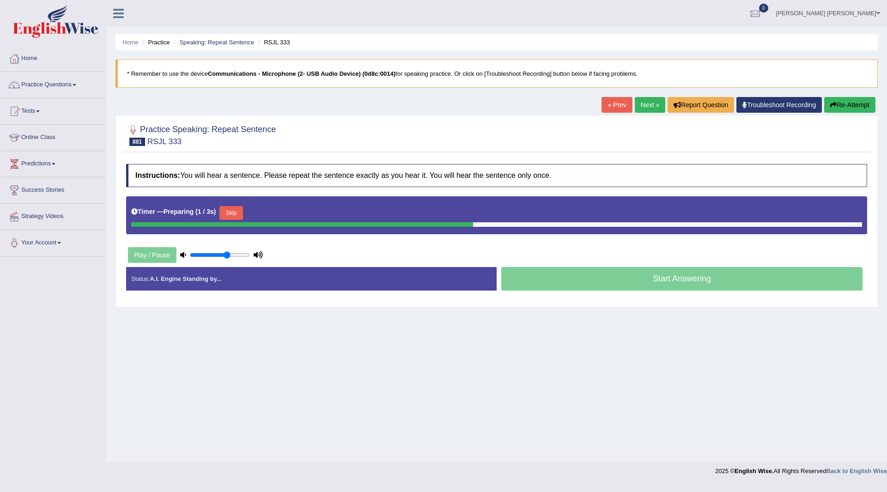
click at [237, 213] on button "Skip" at bounding box center [230, 213] width 23 height 14
click at [281, 214] on button "Skip" at bounding box center [271, 213] width 23 height 14
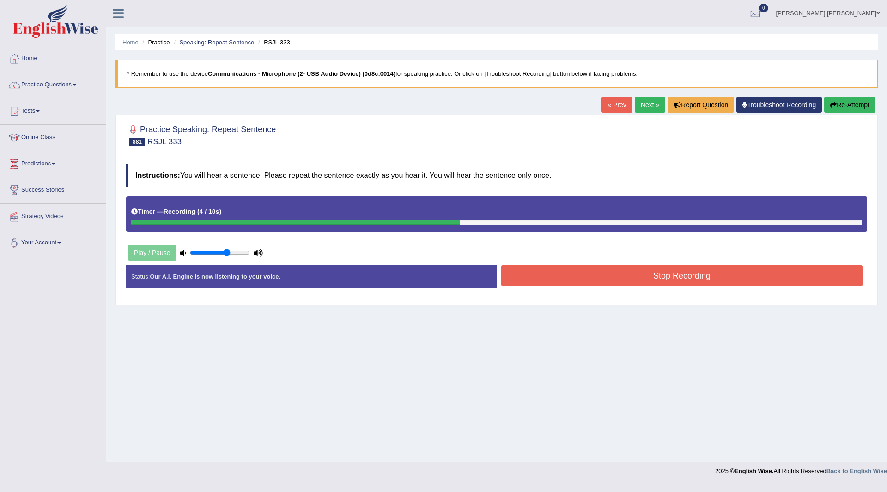
click at [546, 277] on button "Stop Recording" at bounding box center [681, 275] width 361 height 21
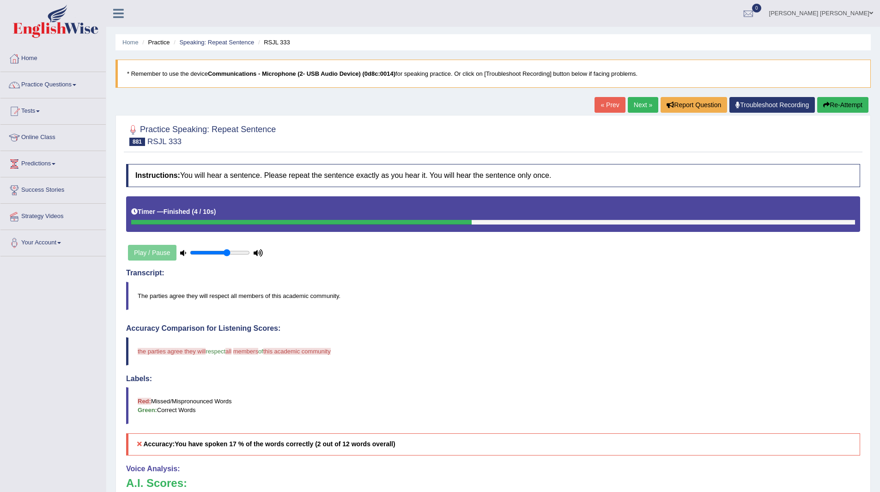
click at [639, 109] on link "Next »" at bounding box center [643, 105] width 30 height 16
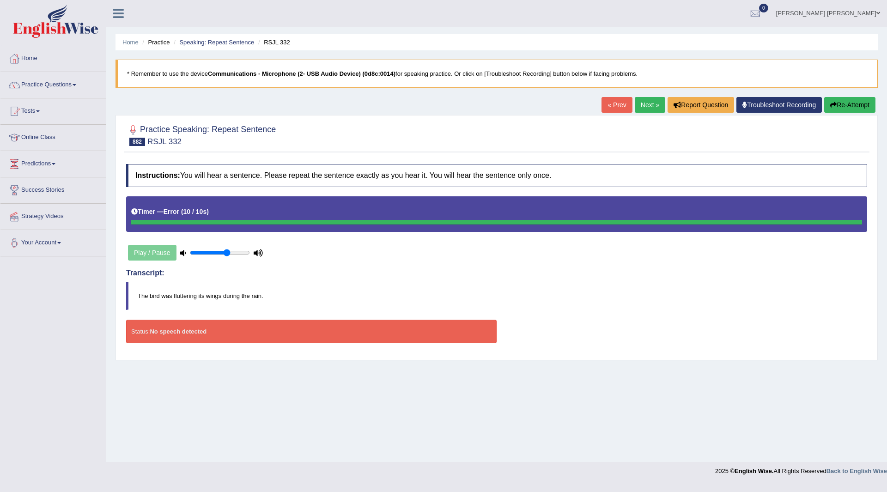
click at [855, 104] on button "Re-Attempt" at bounding box center [849, 105] width 51 height 16
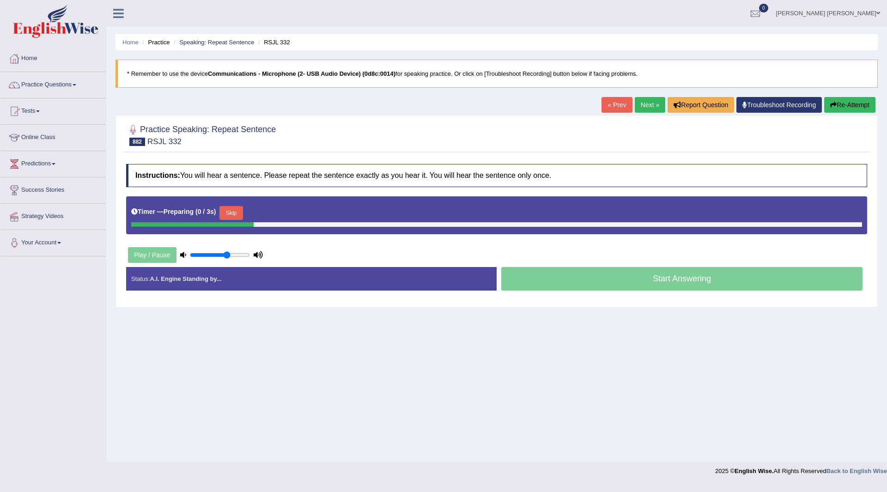
click at [230, 209] on button "Skip" at bounding box center [230, 213] width 23 height 14
click at [278, 213] on button "Skip" at bounding box center [271, 213] width 23 height 14
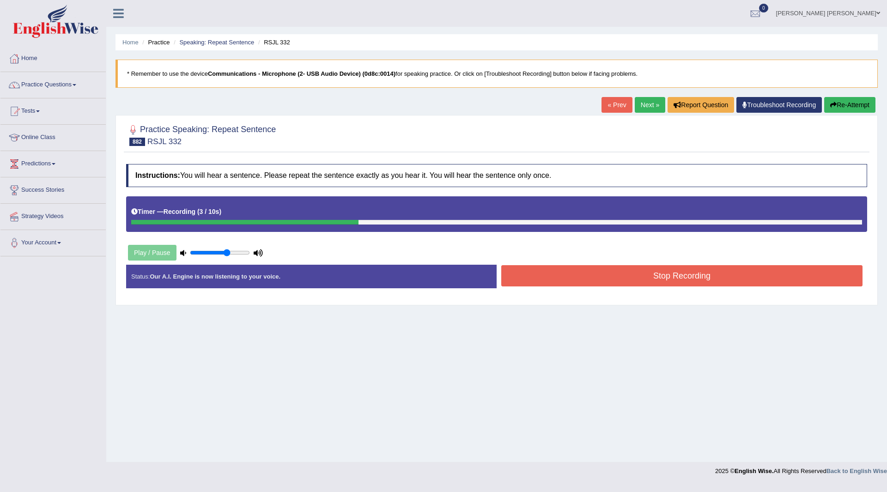
click at [542, 275] on button "Stop Recording" at bounding box center [681, 275] width 361 height 21
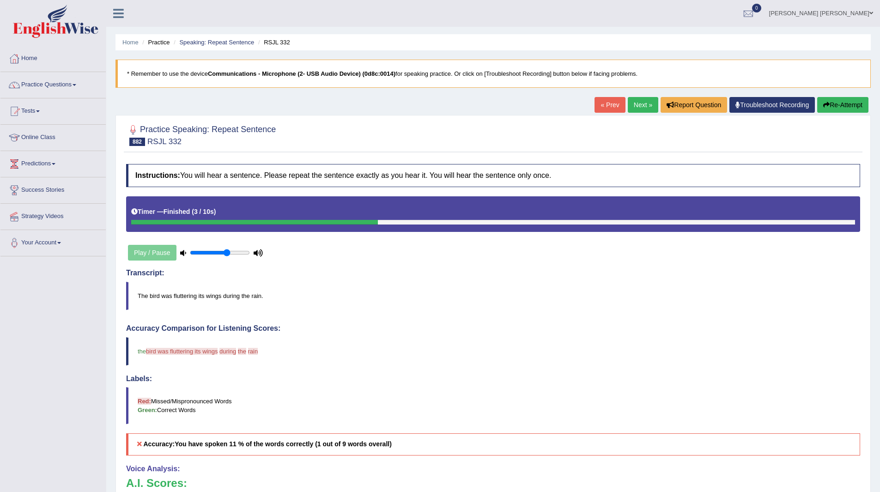
click at [637, 104] on link "Next »" at bounding box center [643, 105] width 30 height 16
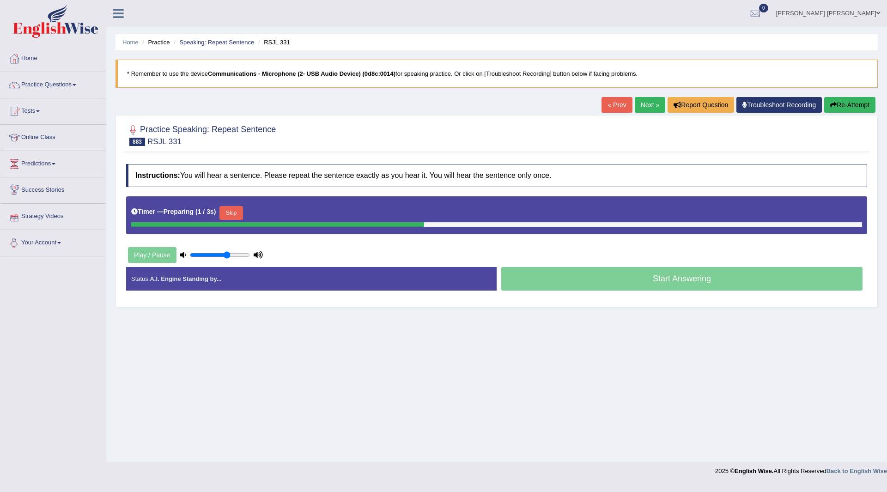
click at [238, 214] on button "Skip" at bounding box center [230, 213] width 23 height 14
click at [270, 212] on button "Skip" at bounding box center [271, 213] width 23 height 14
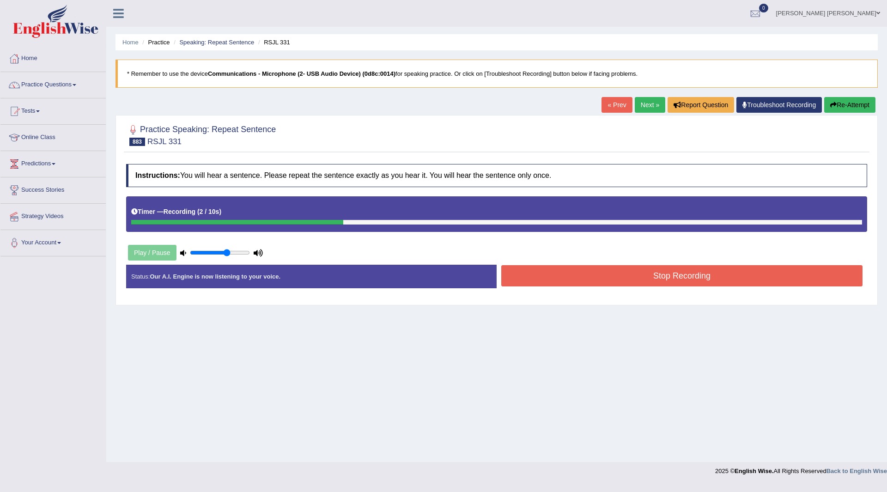
click at [546, 274] on button "Stop Recording" at bounding box center [681, 275] width 361 height 21
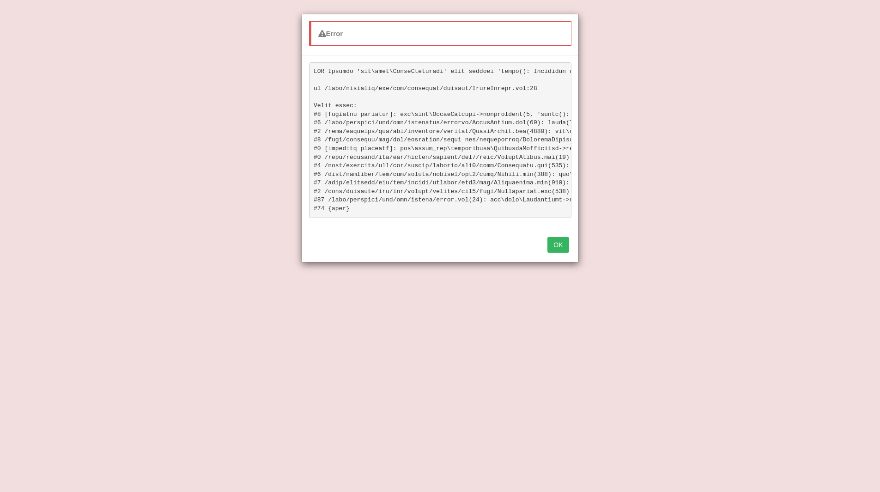
click at [559, 251] on button "OK" at bounding box center [558, 245] width 21 height 16
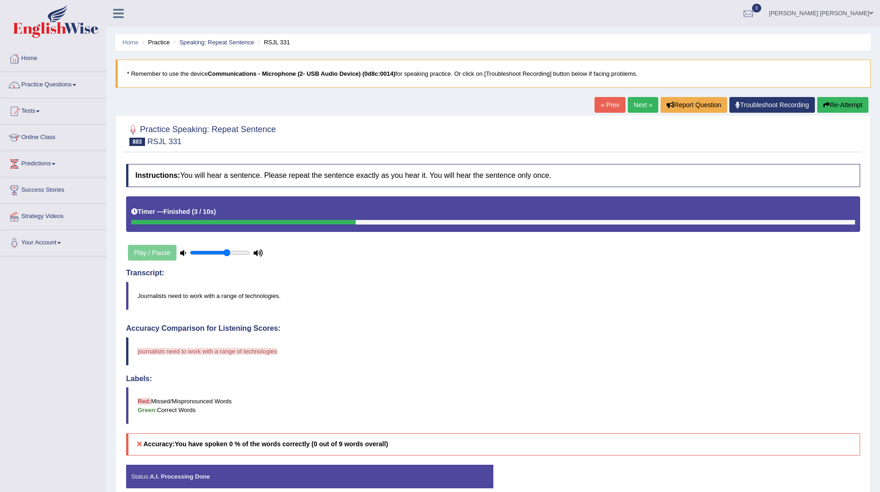
click at [635, 104] on link "Next »" at bounding box center [643, 105] width 30 height 16
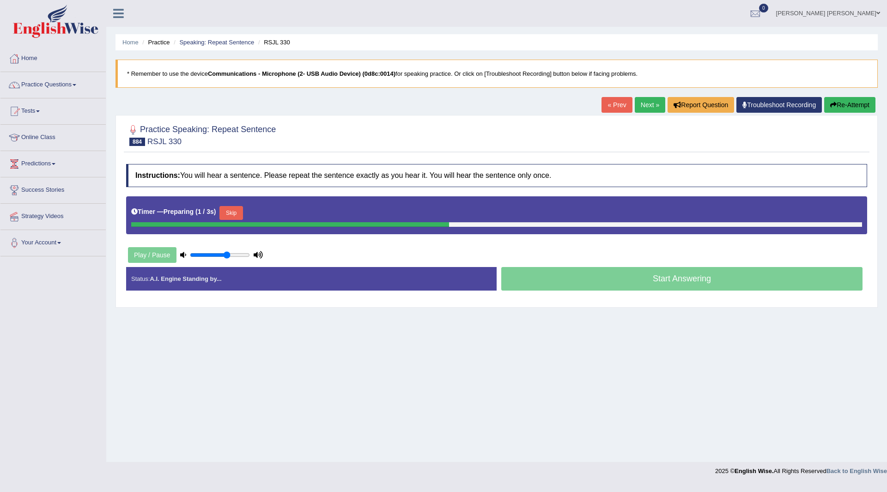
click at [232, 214] on button "Skip" at bounding box center [230, 213] width 23 height 14
click at [278, 207] on button "Skip" at bounding box center [271, 213] width 23 height 14
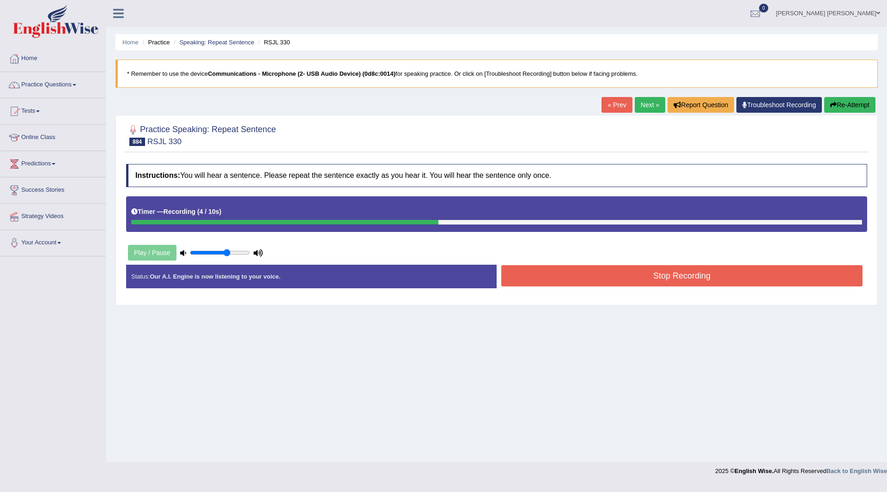
click at [533, 271] on button "Stop Recording" at bounding box center [681, 275] width 361 height 21
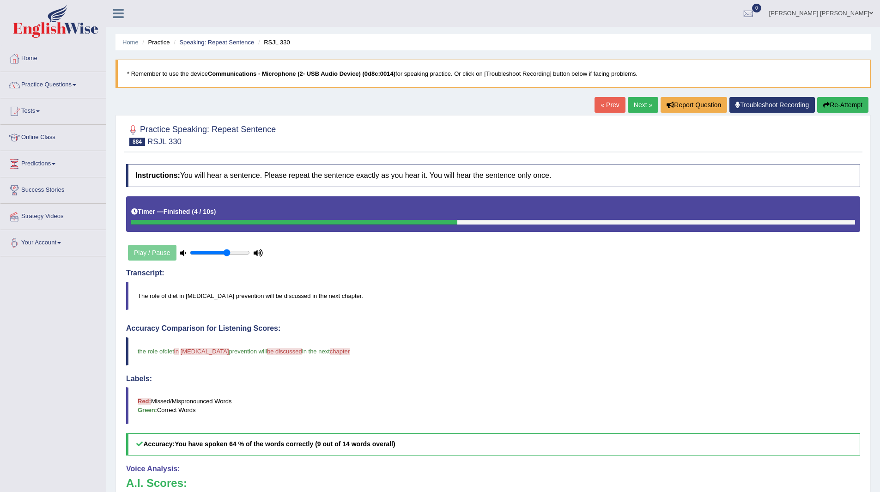
click at [635, 99] on link "Next »" at bounding box center [643, 105] width 30 height 16
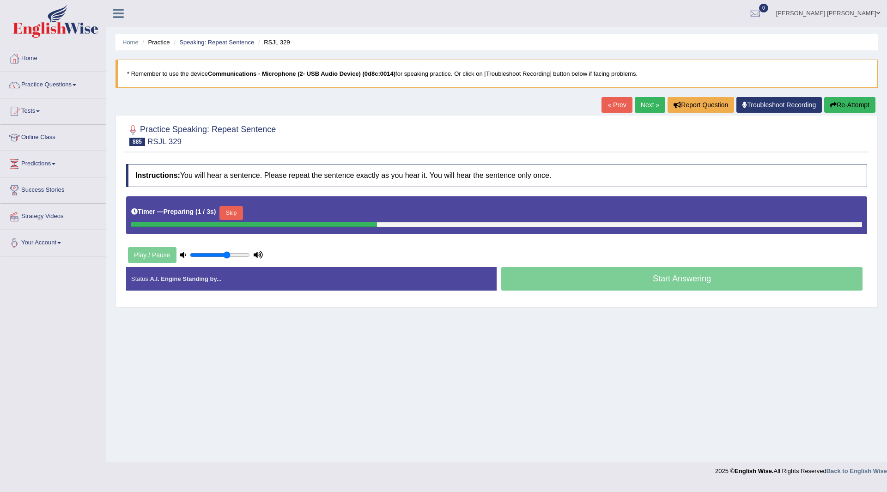
click at [226, 211] on button "Skip" at bounding box center [230, 213] width 23 height 14
click at [273, 213] on button "Skip" at bounding box center [271, 213] width 23 height 14
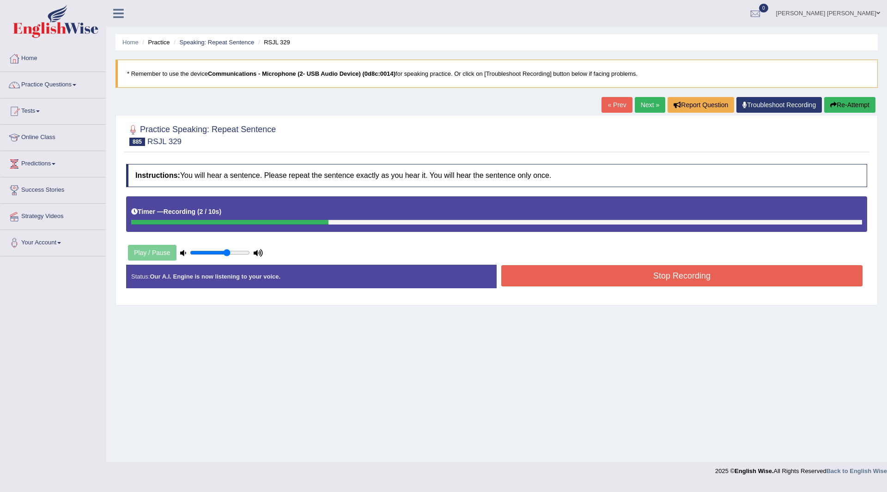
click at [611, 277] on button "Stop Recording" at bounding box center [681, 275] width 361 height 21
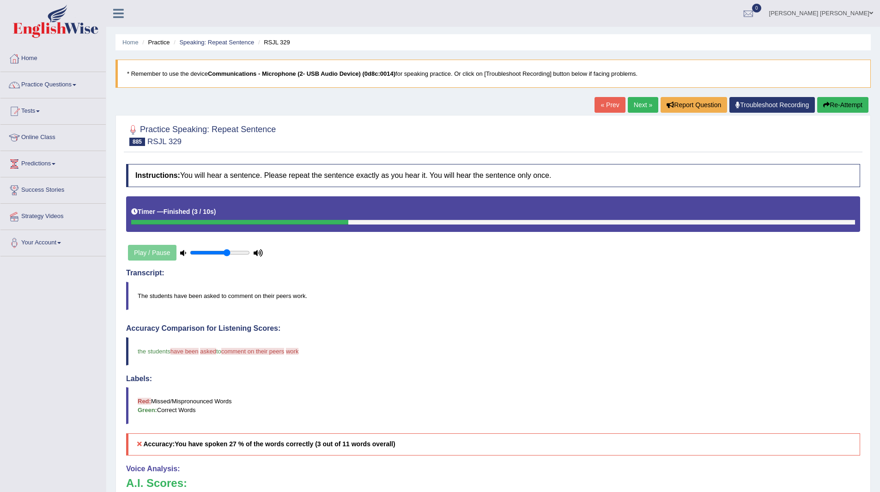
click at [838, 103] on button "Re-Attempt" at bounding box center [842, 105] width 51 height 16
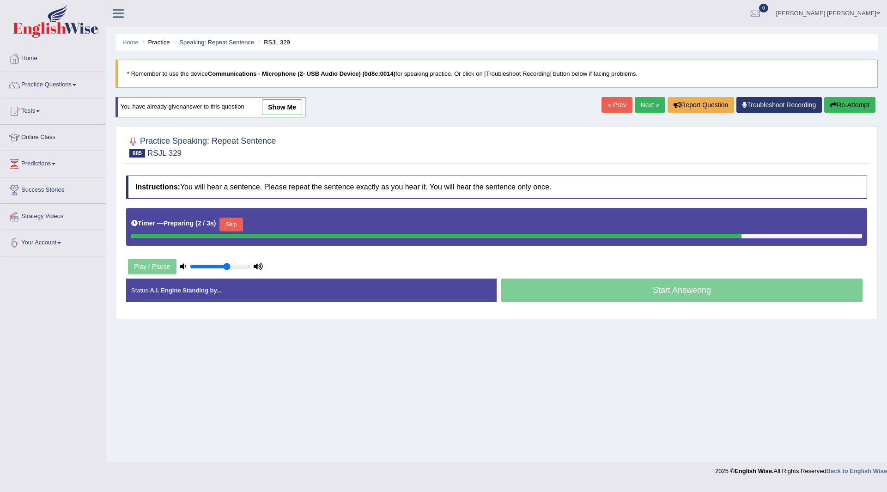
click at [236, 227] on button "Skip" at bounding box center [230, 225] width 23 height 14
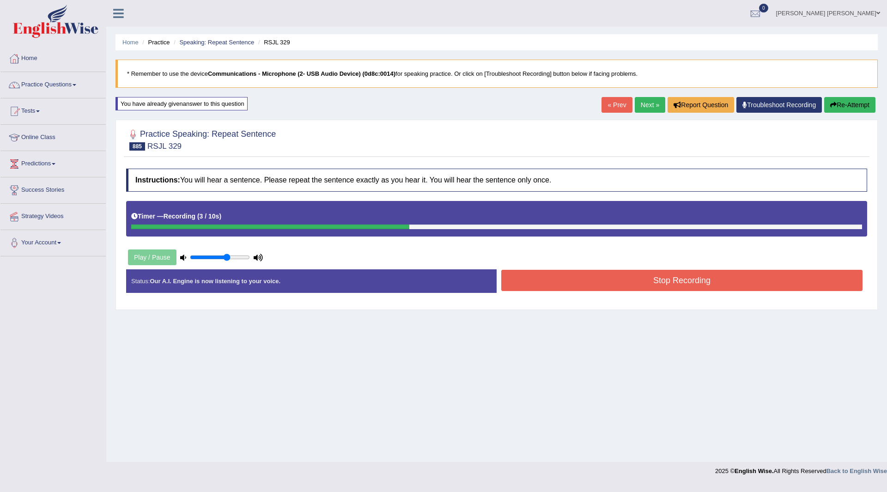
click at [834, 102] on icon "button" at bounding box center [833, 105] width 6 height 6
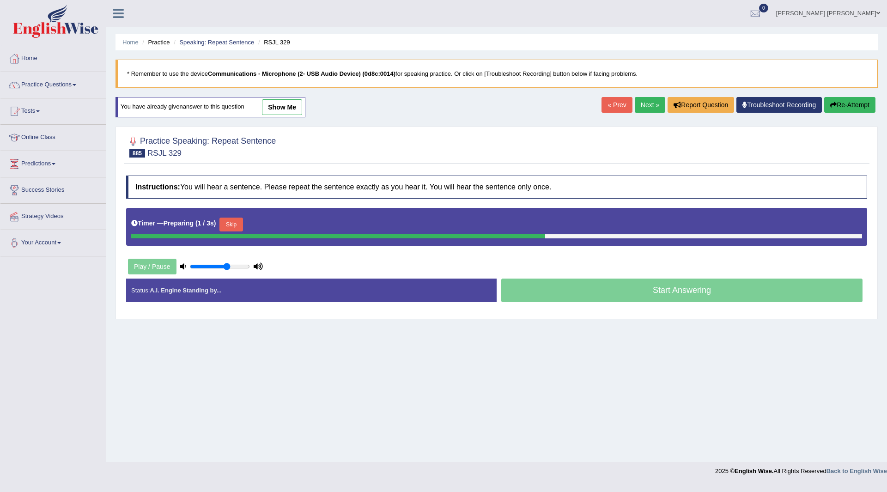
click at [237, 224] on button "Skip" at bounding box center [230, 225] width 23 height 14
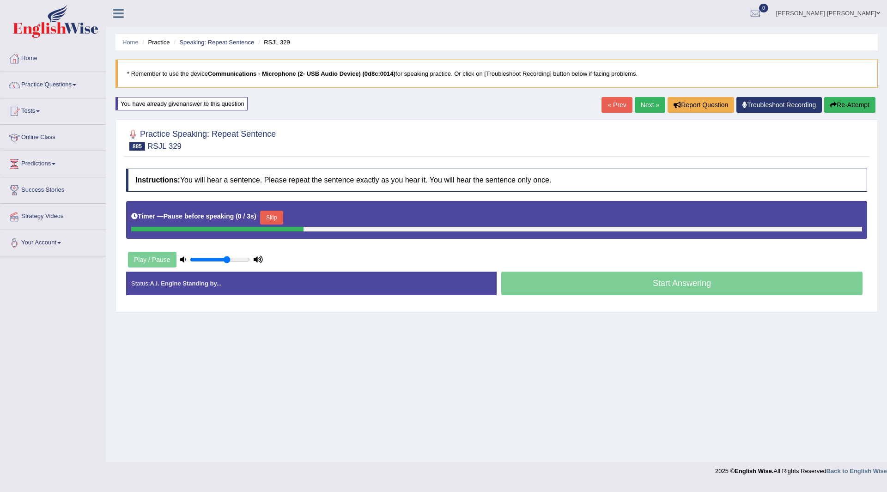
click at [283, 219] on button "Skip" at bounding box center [271, 218] width 23 height 14
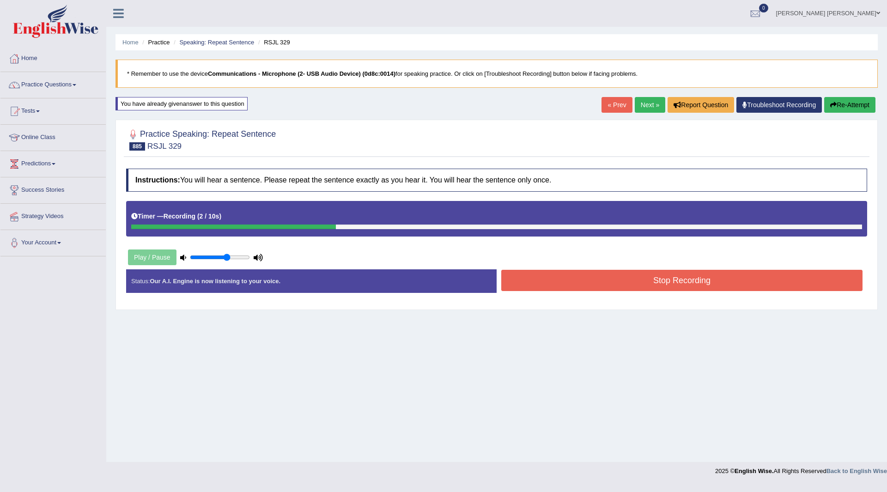
click at [548, 269] on div "Created with Highcharts 7.1.2 Great Too slow Too fast Time Speech pace meter: 0…" at bounding box center [684, 269] width 375 height 0
click at [543, 280] on button "Stop Recording" at bounding box center [681, 280] width 361 height 21
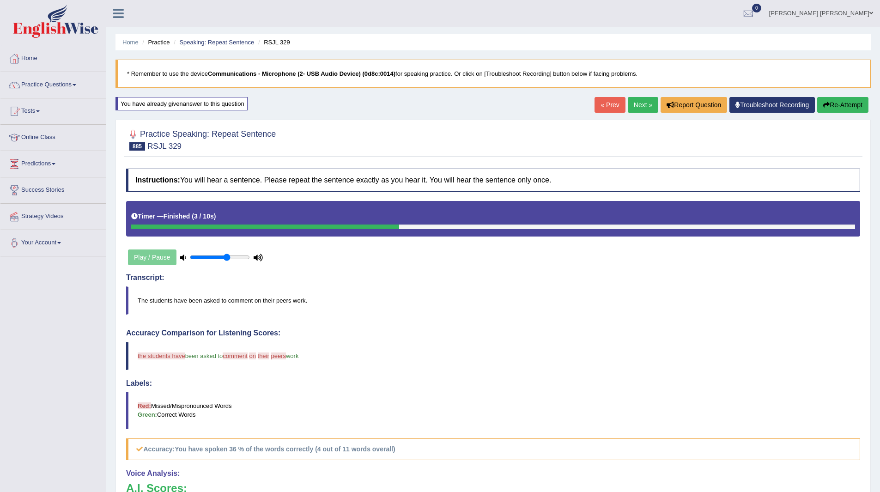
click at [637, 102] on link "Next »" at bounding box center [643, 105] width 30 height 16
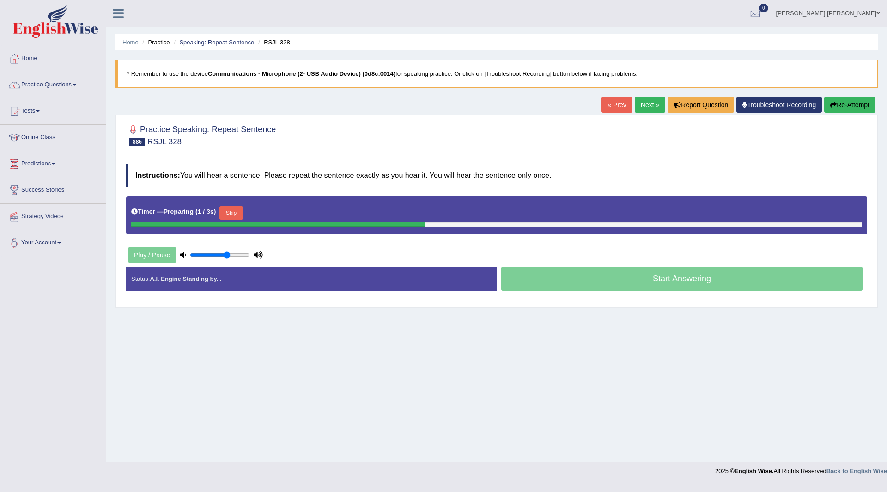
click at [231, 213] on button "Skip" at bounding box center [230, 213] width 23 height 14
click at [274, 214] on button "Skip" at bounding box center [271, 213] width 23 height 14
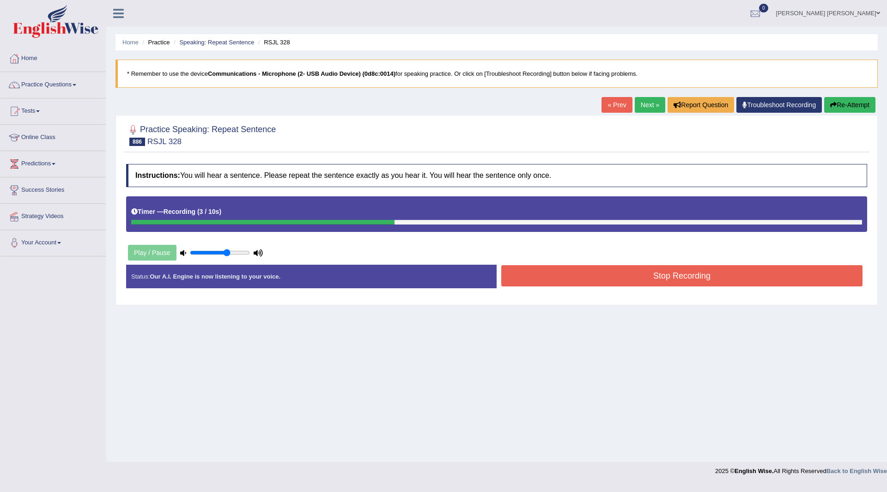
click at [550, 279] on button "Stop Recording" at bounding box center [681, 275] width 361 height 21
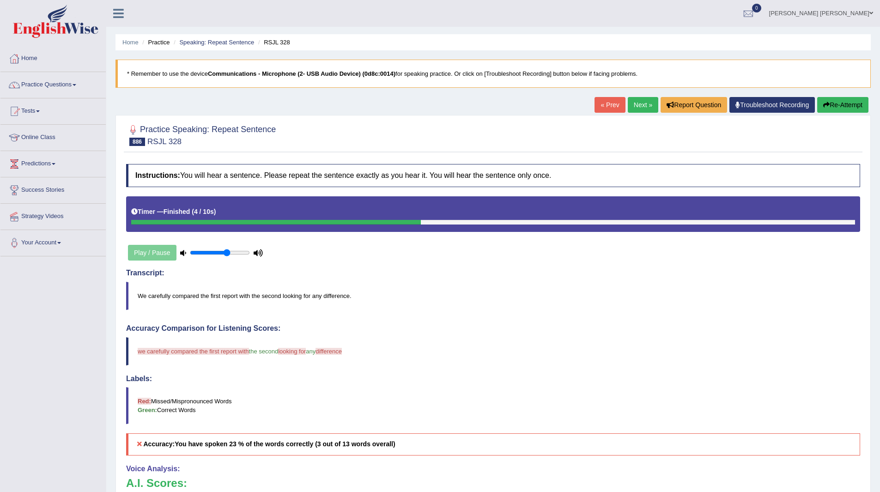
click at [639, 106] on link "Next »" at bounding box center [643, 105] width 30 height 16
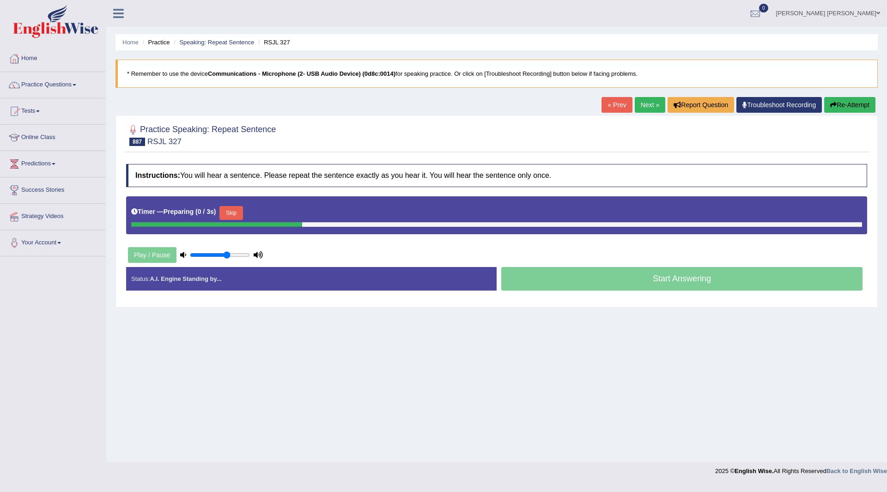
click at [228, 212] on button "Skip" at bounding box center [230, 213] width 23 height 14
click at [264, 213] on button "Skip" at bounding box center [271, 213] width 23 height 14
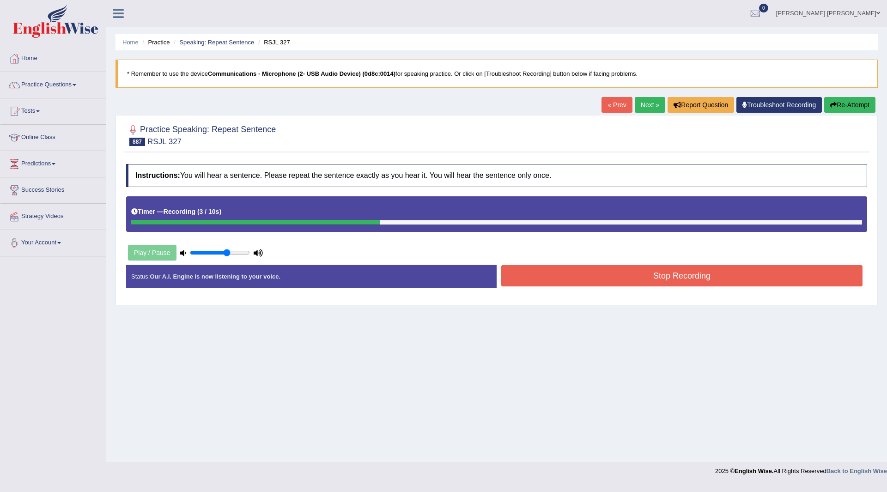
click at [556, 274] on button "Stop Recording" at bounding box center [681, 275] width 361 height 21
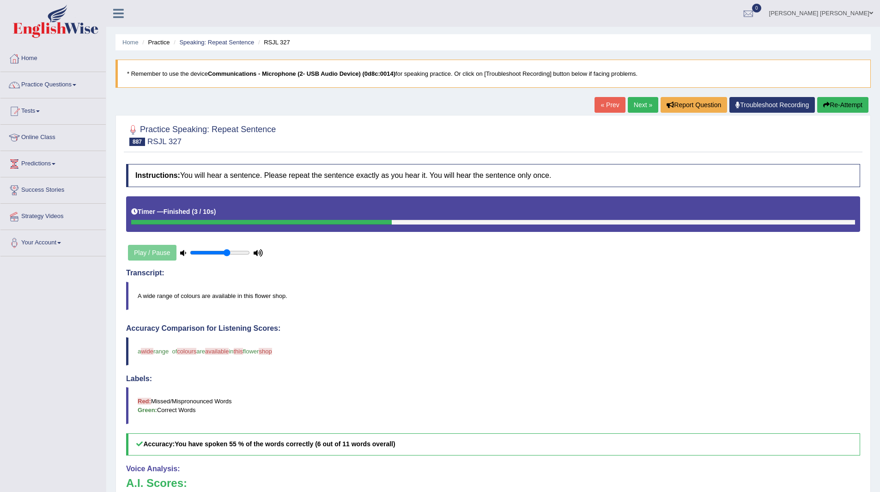
click at [639, 107] on link "Next »" at bounding box center [643, 105] width 30 height 16
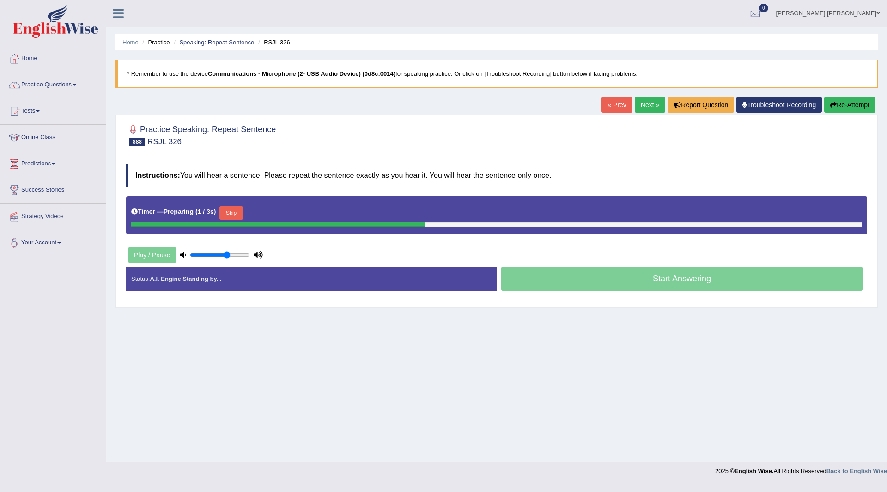
click at [236, 212] on button "Skip" at bounding box center [230, 213] width 23 height 14
click at [269, 209] on button "Skip" at bounding box center [271, 213] width 23 height 14
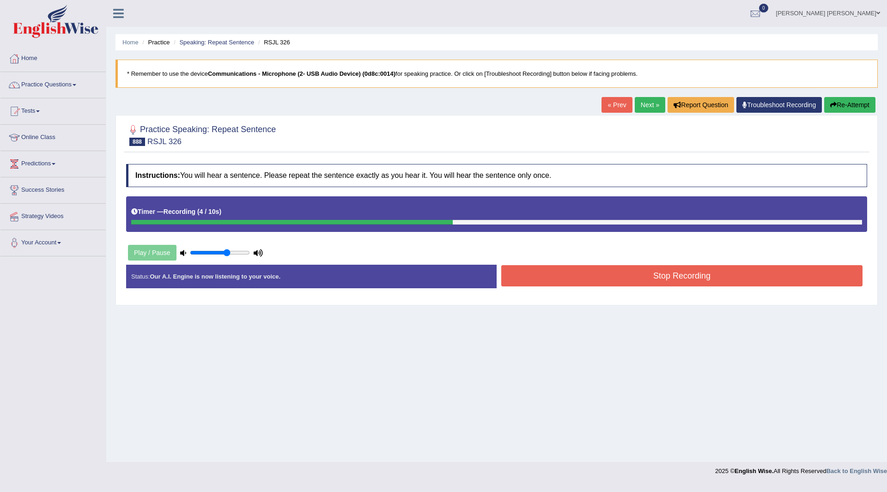
click at [542, 274] on button "Stop Recording" at bounding box center [681, 275] width 361 height 21
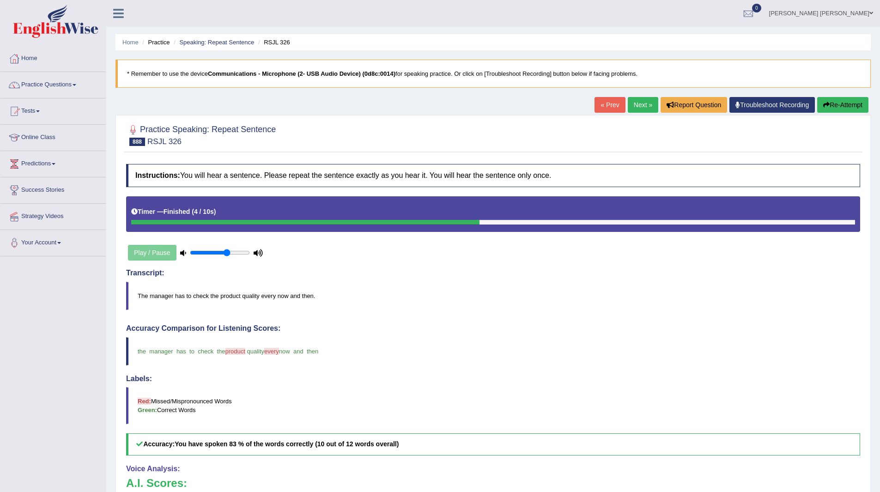
click at [644, 103] on link "Next »" at bounding box center [643, 105] width 30 height 16
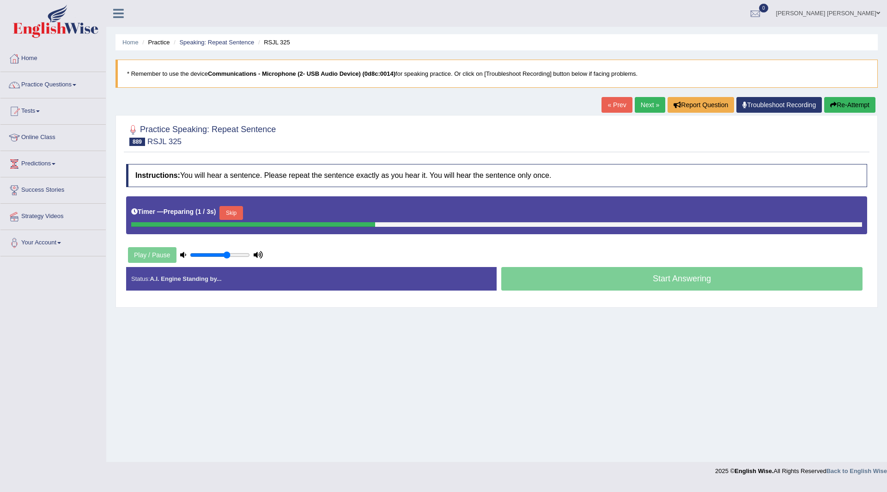
click at [239, 213] on button "Skip" at bounding box center [230, 213] width 23 height 14
click at [275, 212] on button "Skip" at bounding box center [271, 213] width 23 height 14
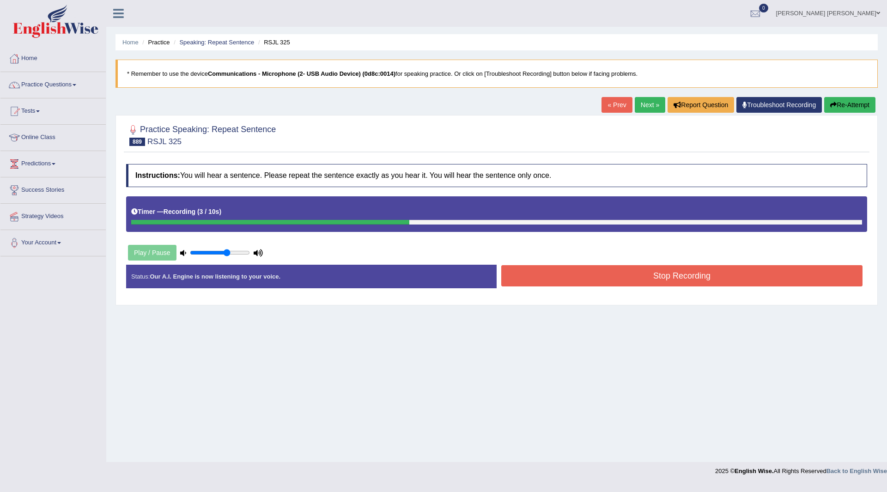
click at [548, 286] on button "Stop Recording" at bounding box center [681, 275] width 361 height 21
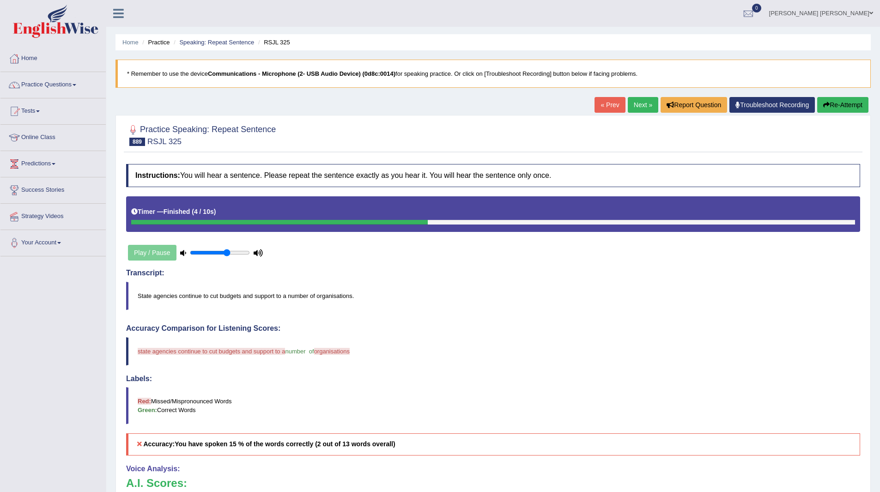
click at [637, 109] on link "Next »" at bounding box center [643, 105] width 30 height 16
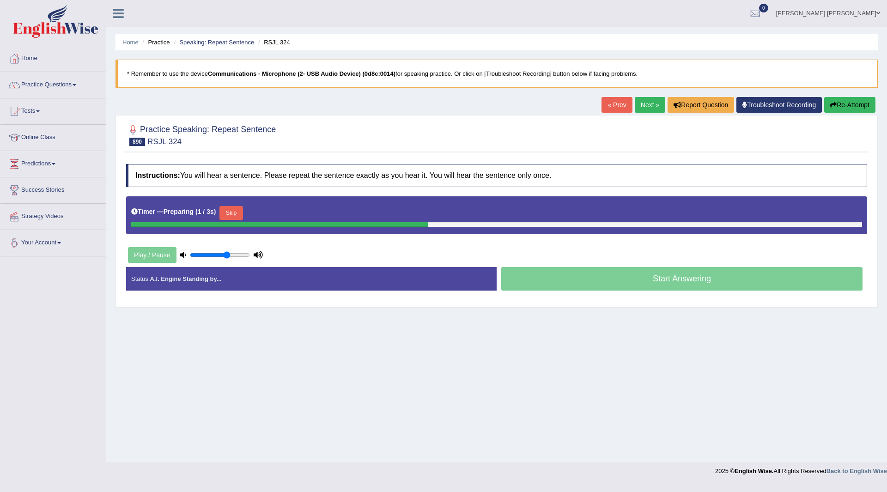
click at [232, 212] on button "Skip" at bounding box center [230, 213] width 23 height 14
click at [275, 212] on button "Skip" at bounding box center [271, 213] width 23 height 14
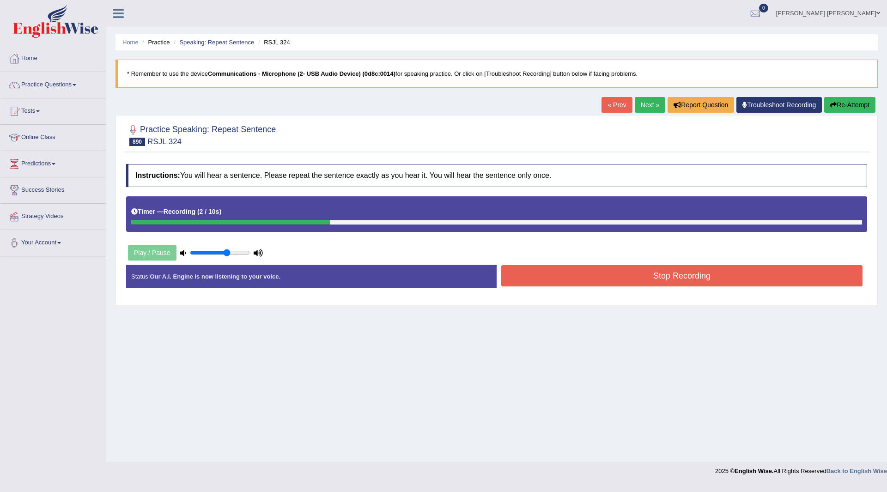
click at [532, 279] on button "Stop Recording" at bounding box center [681, 275] width 361 height 21
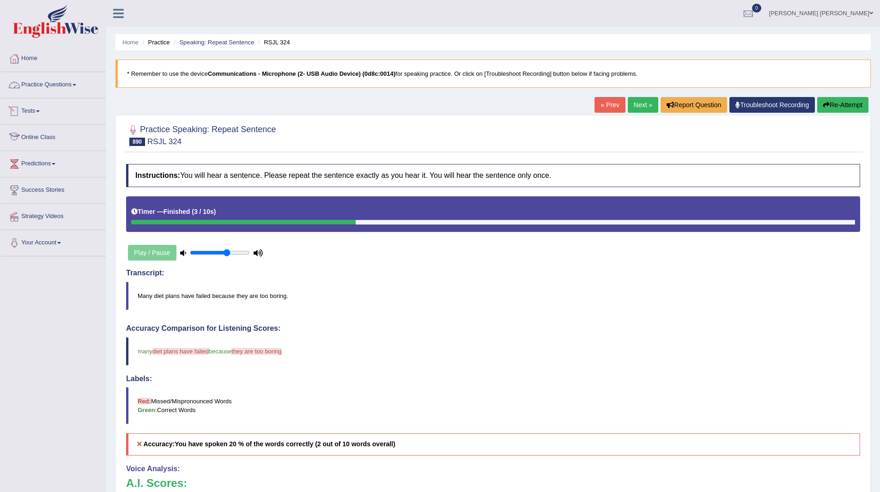
click at [52, 84] on link "Practice Questions" at bounding box center [52, 83] width 105 height 23
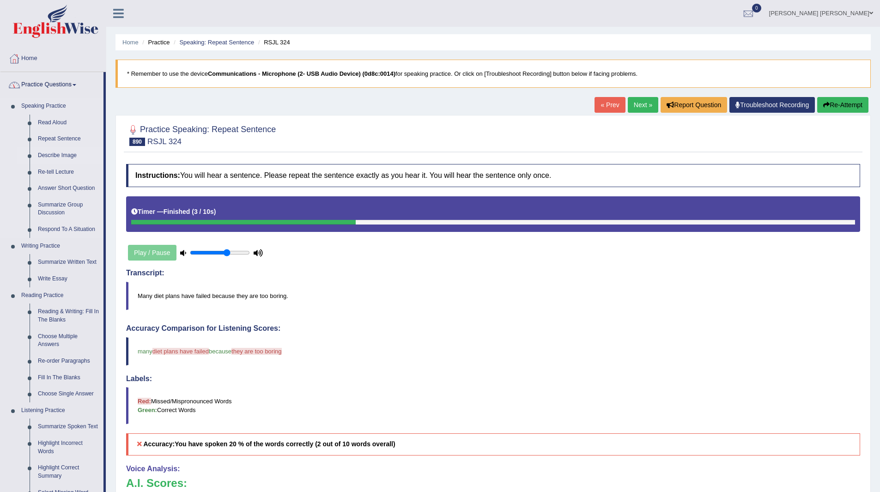
click at [62, 153] on link "Describe Image" at bounding box center [69, 155] width 70 height 17
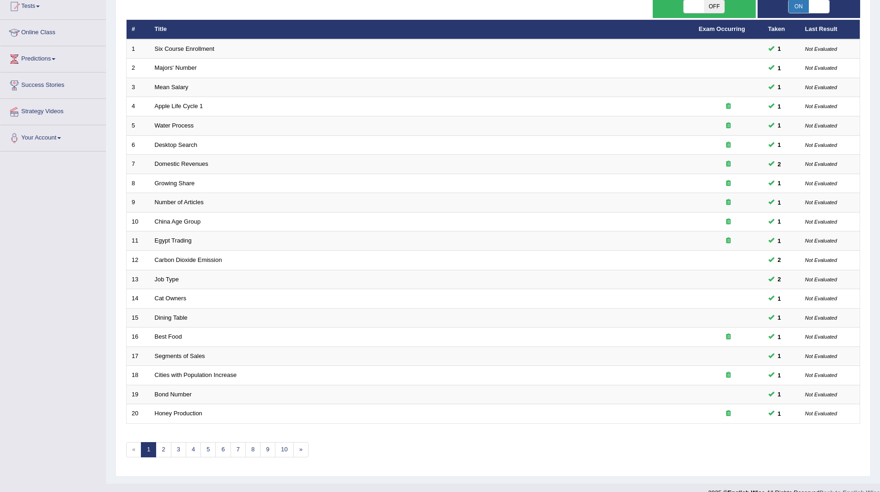
scroll to position [120, 0]
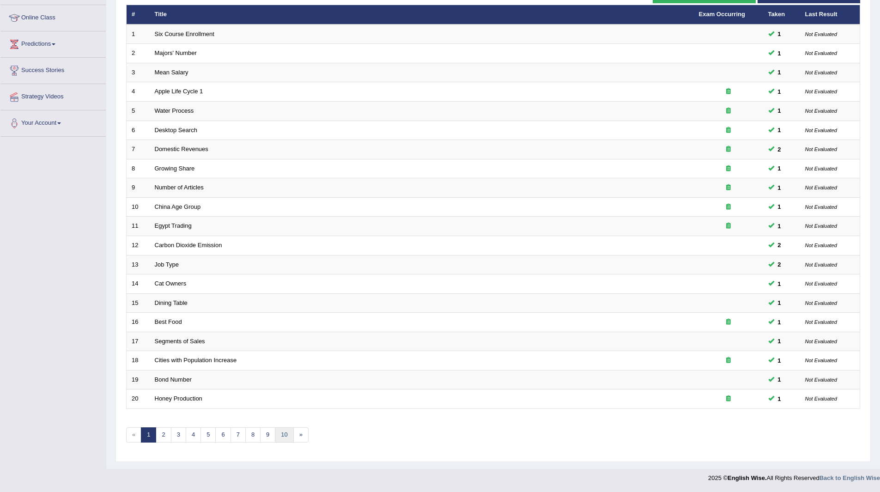
click at [282, 433] on link "10" at bounding box center [284, 434] width 18 height 15
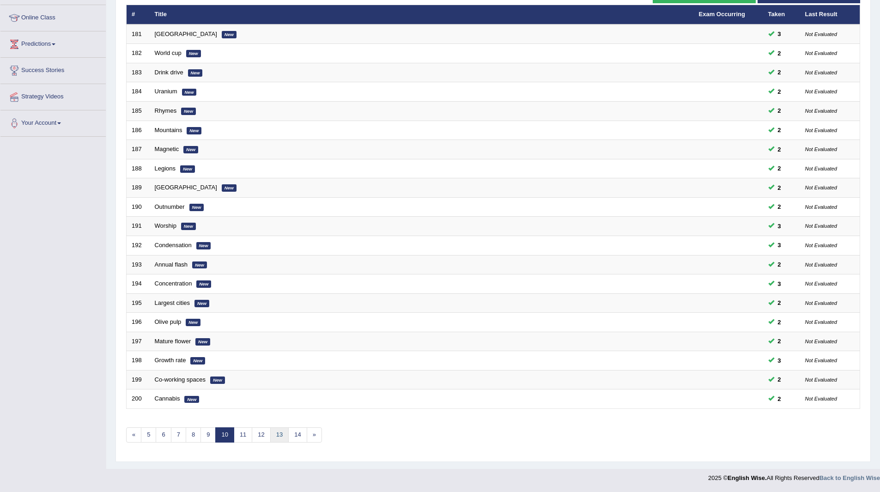
click at [281, 434] on link "13" at bounding box center [279, 434] width 18 height 15
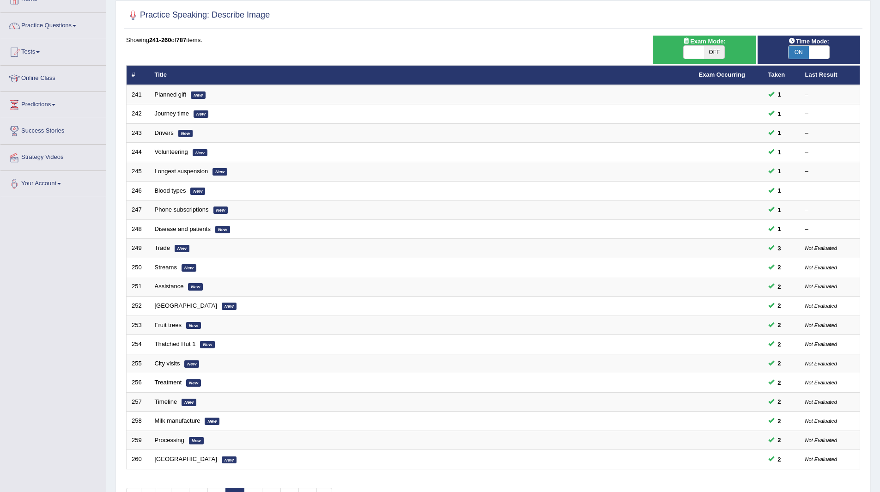
scroll to position [120, 0]
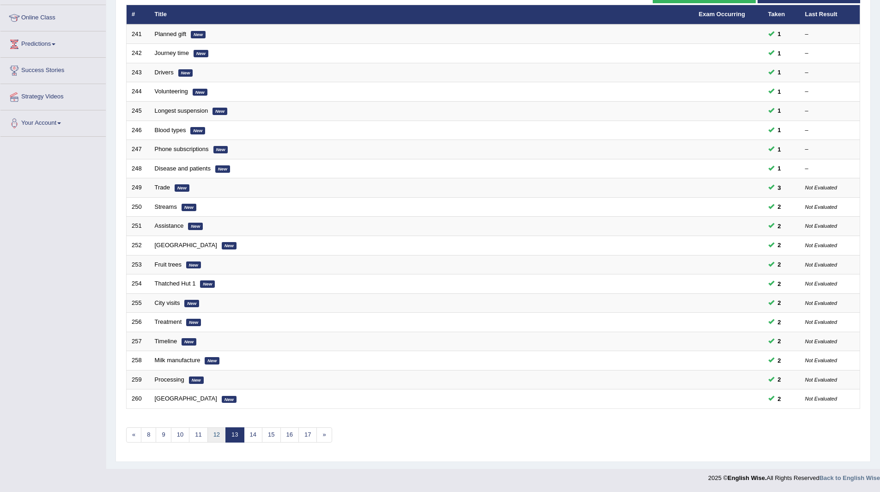
click at [211, 432] on link "12" at bounding box center [216, 434] width 18 height 15
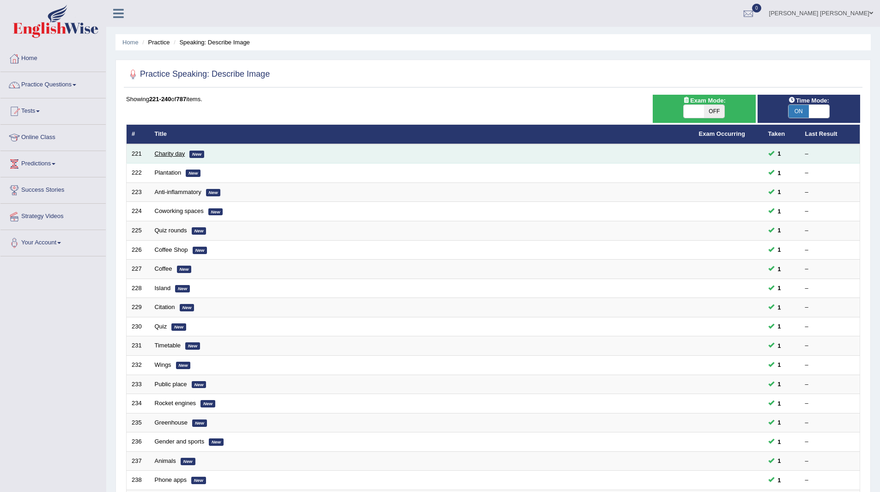
click at [160, 153] on link "Charity day" at bounding box center [170, 153] width 30 height 7
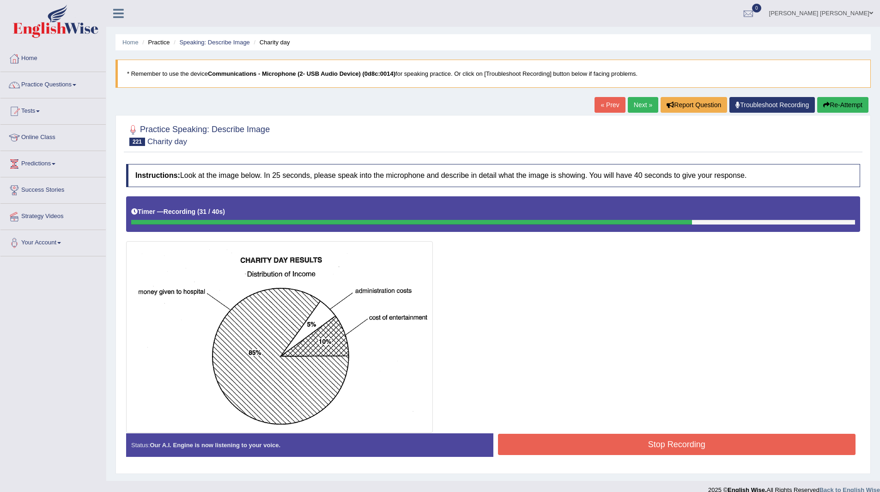
click at [600, 443] on button "Stop Recording" at bounding box center [677, 444] width 358 height 21
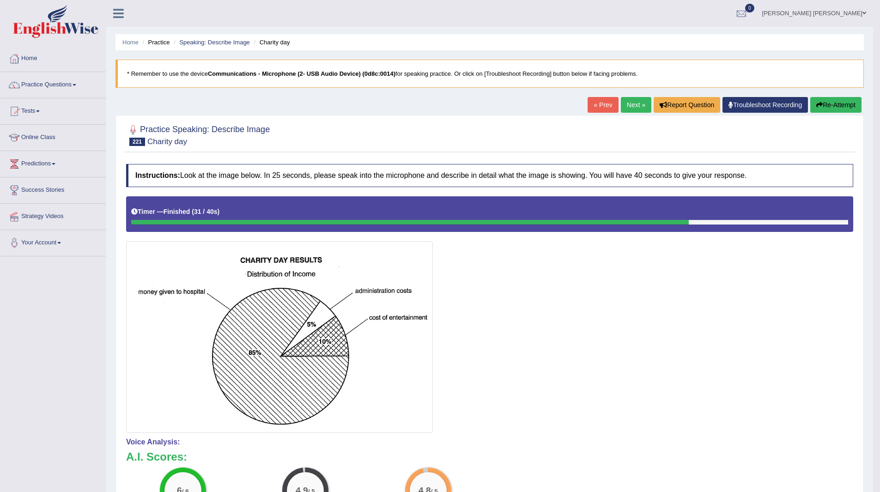
click at [626, 106] on link "Next »" at bounding box center [636, 105] width 30 height 16
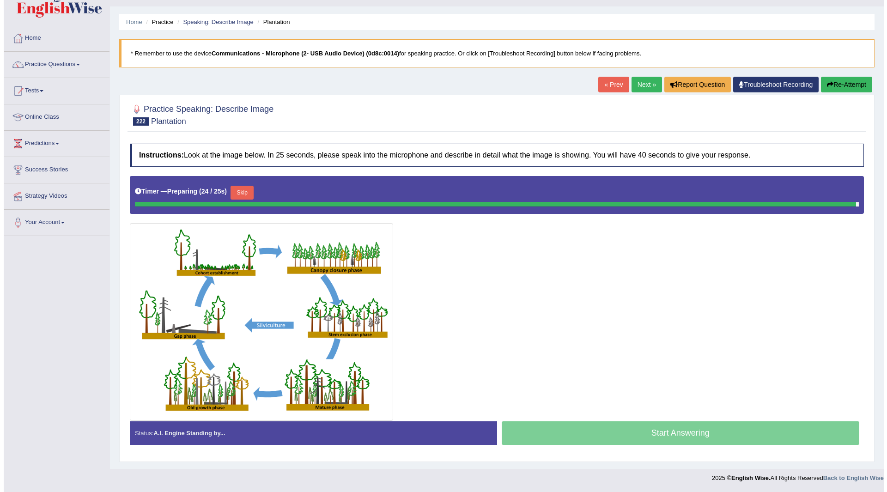
scroll to position [18, 0]
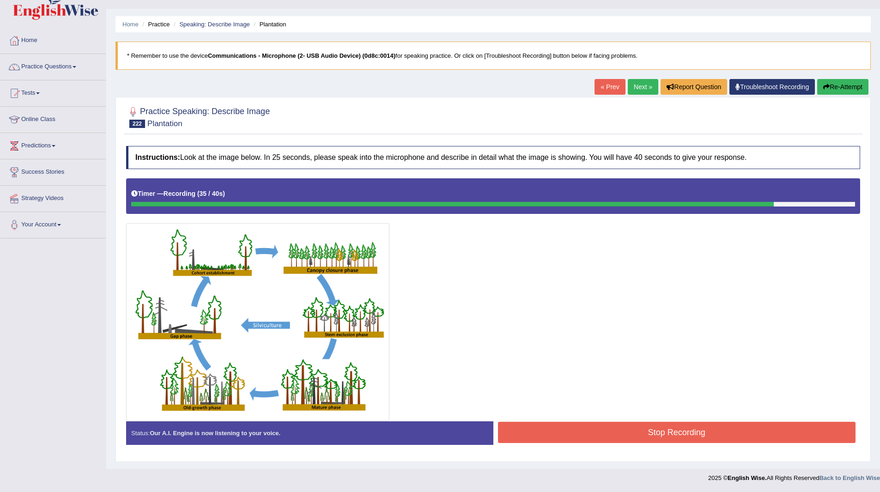
click at [617, 428] on button "Stop Recording" at bounding box center [677, 432] width 358 height 21
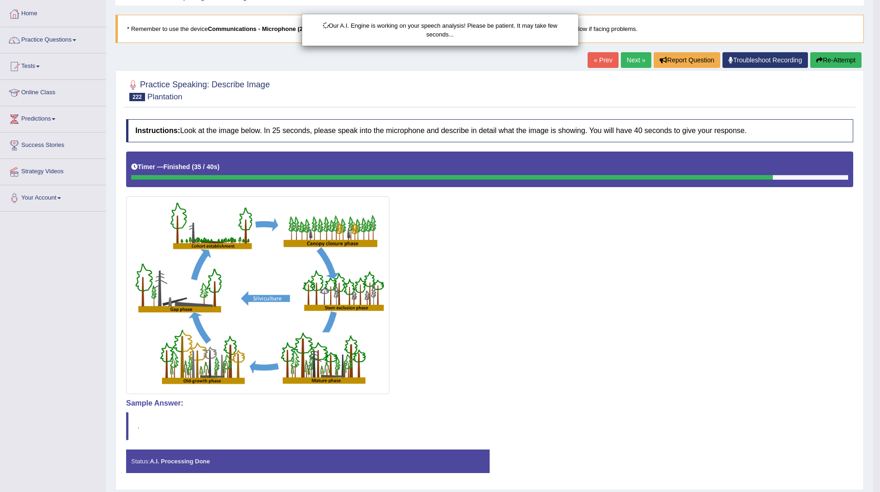
scroll to position [73, 0]
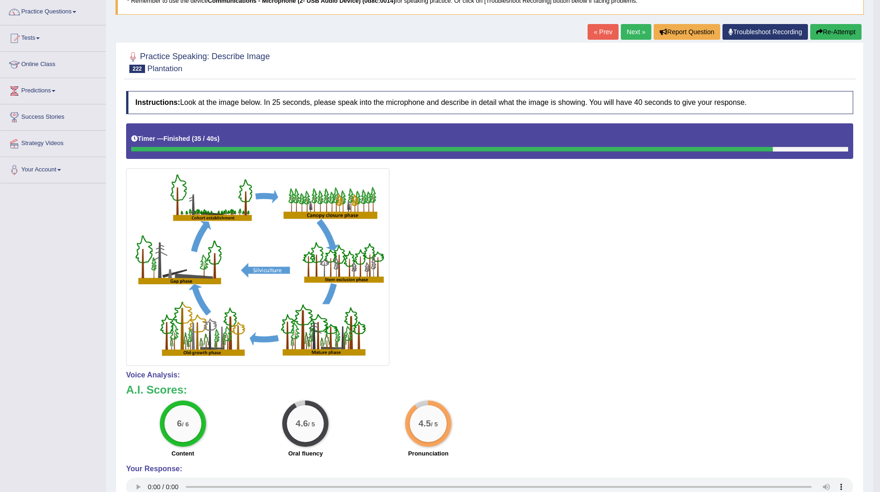
click at [637, 31] on link "Next »" at bounding box center [636, 32] width 30 height 16
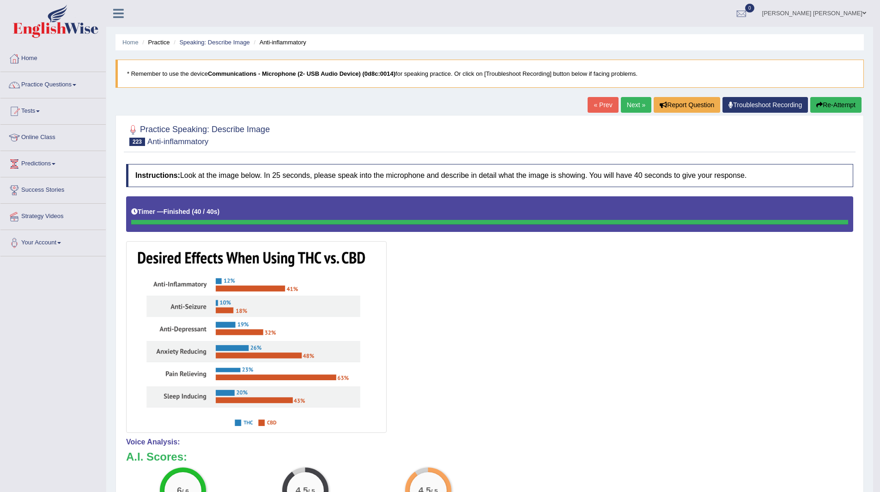
click at [632, 103] on link "Next »" at bounding box center [636, 105] width 30 height 16
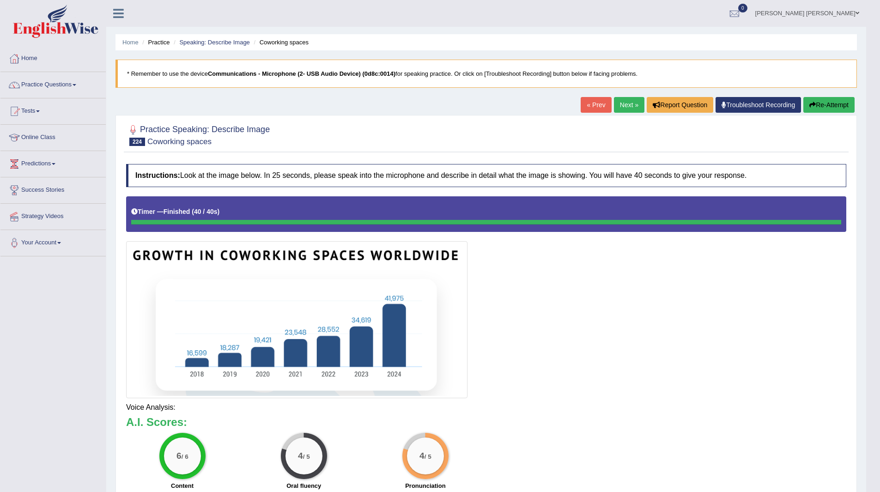
scroll to position [32, 0]
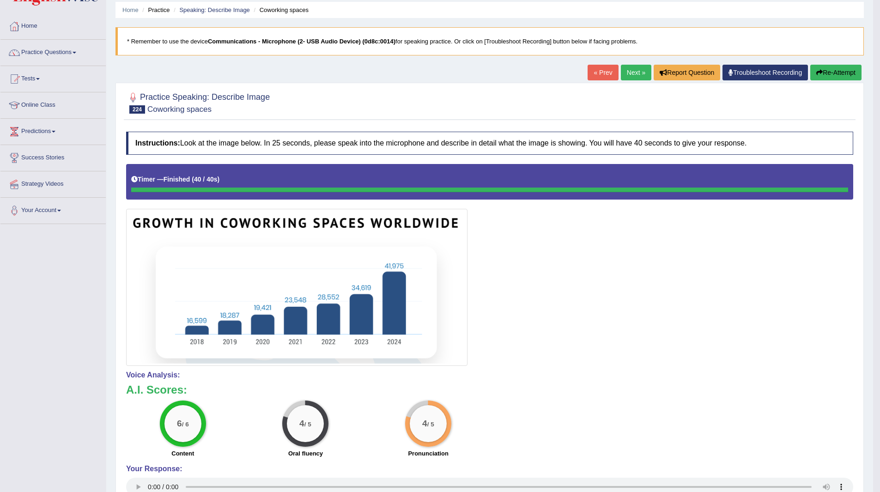
click at [632, 73] on link "Next »" at bounding box center [636, 73] width 30 height 16
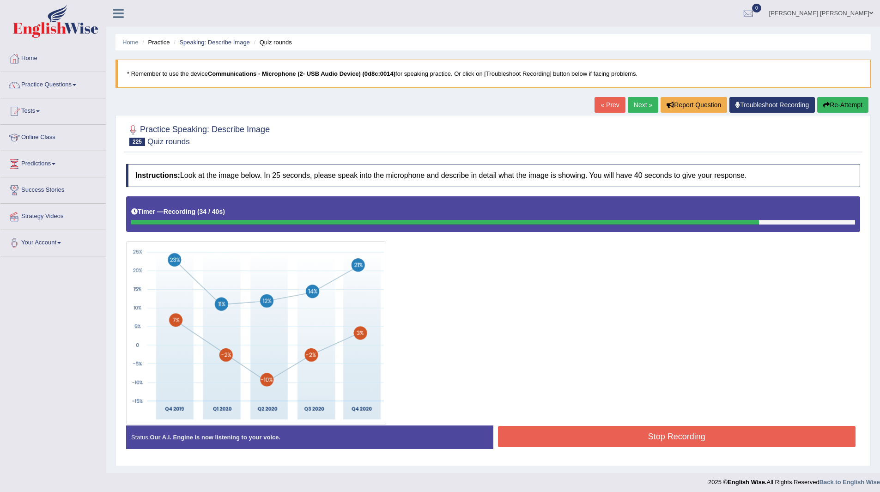
click at [651, 439] on button "Stop Recording" at bounding box center [677, 436] width 358 height 21
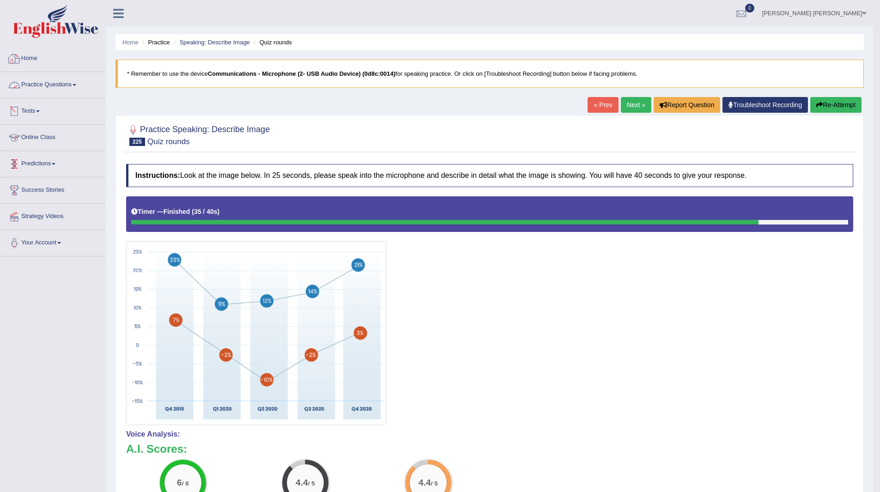
click at [49, 84] on link "Practice Questions" at bounding box center [52, 83] width 105 height 23
